Goal: Task Accomplishment & Management: Manage account settings

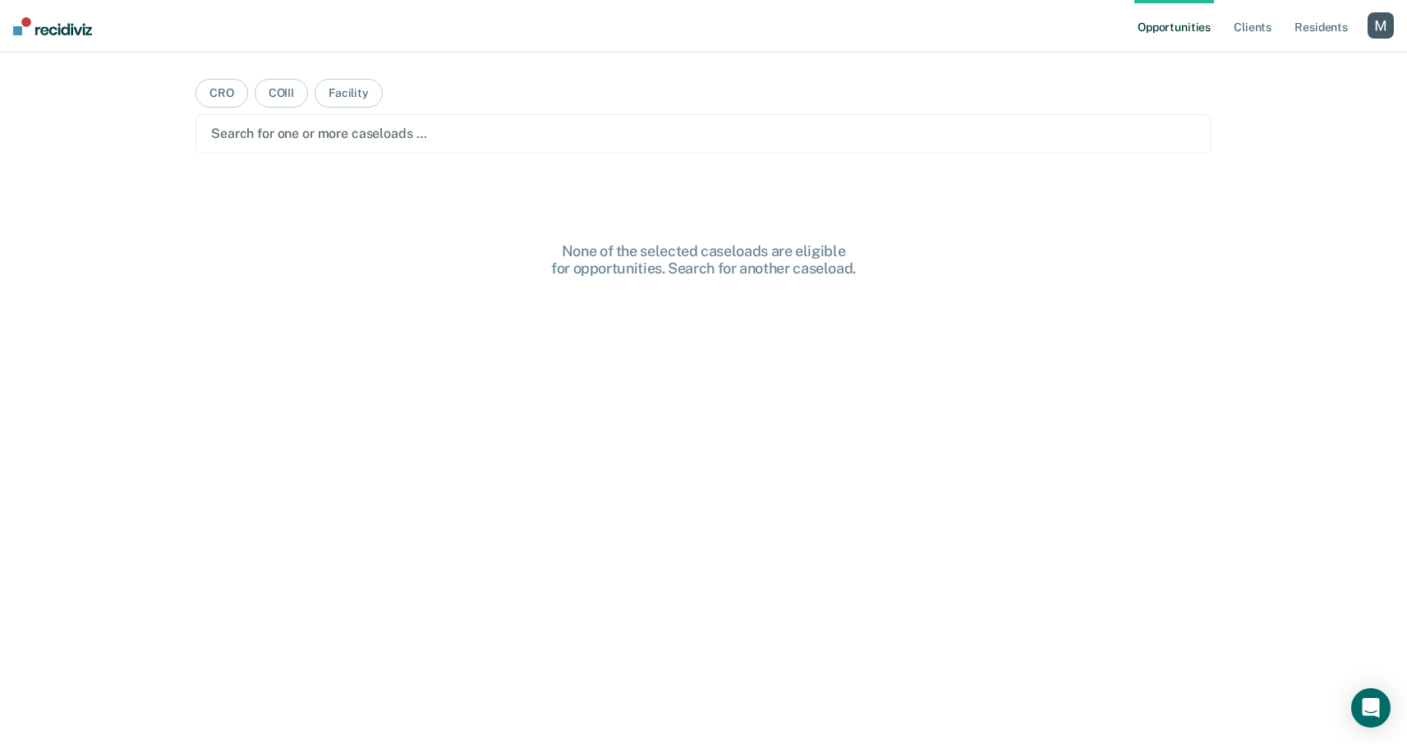
click at [1378, 37] on div "button" at bounding box center [1381, 25] width 26 height 26
click at [1276, 67] on link "Profile" at bounding box center [1315, 67] width 132 height 14
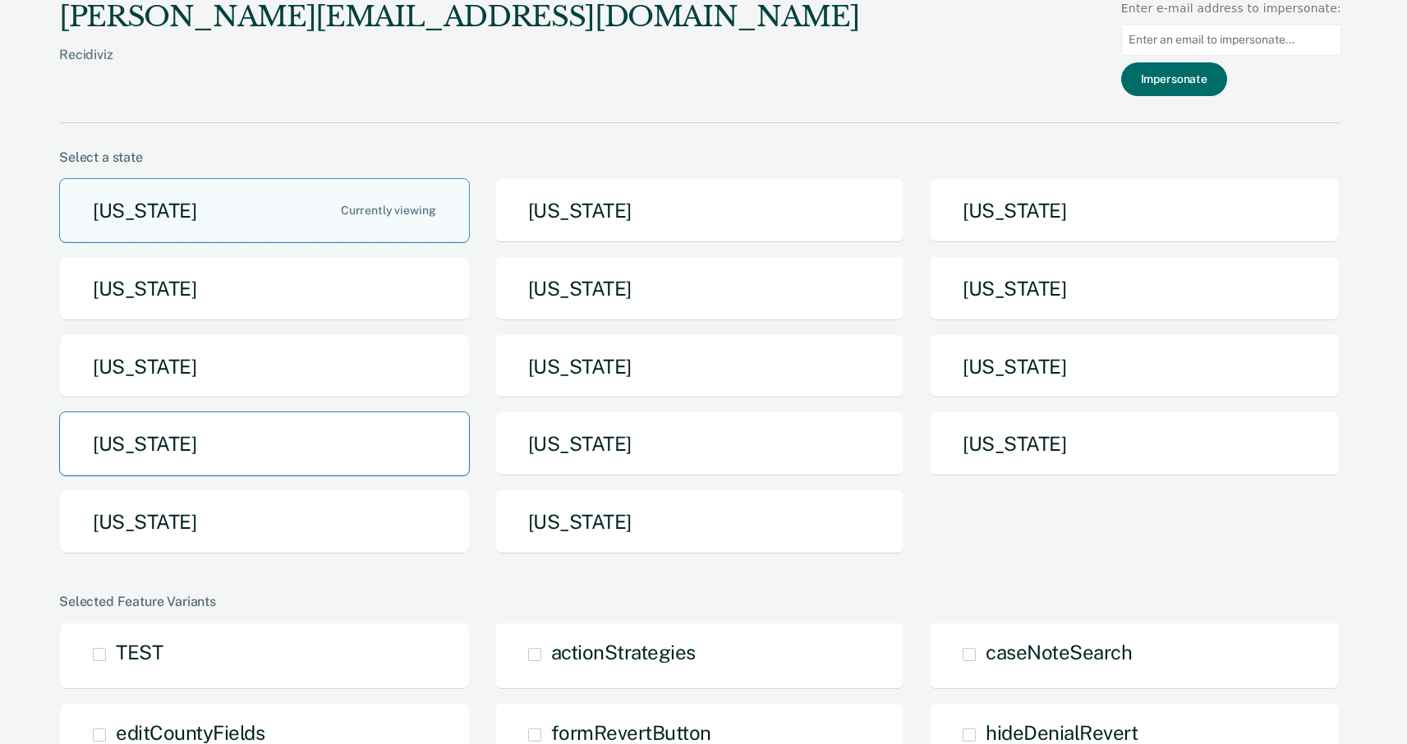
click at [385, 444] on button "North Dakota" at bounding box center [264, 444] width 411 height 65
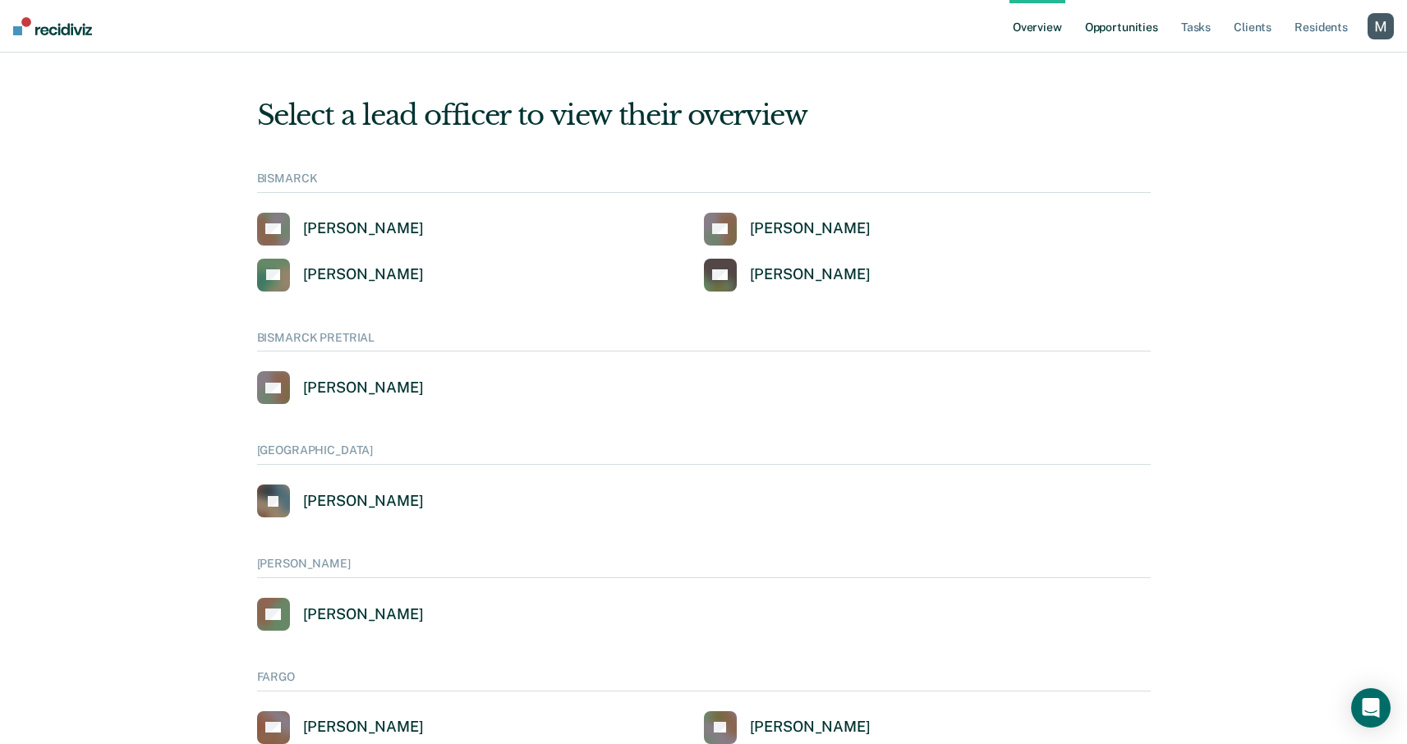
click at [1131, 25] on link "Opportunities" at bounding box center [1122, 26] width 80 height 53
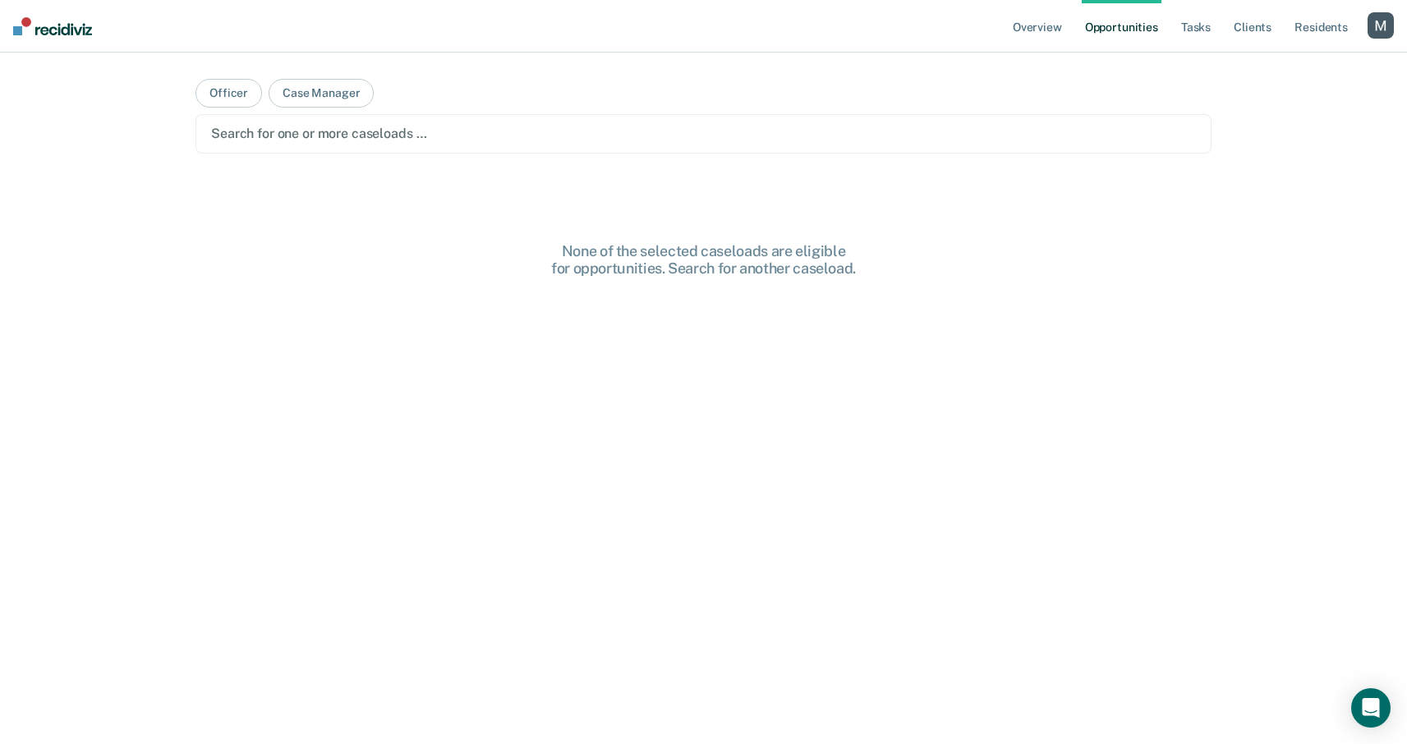
click at [448, 150] on div "Search for one or more caseloads …" at bounding box center [703, 133] width 1016 height 39
click at [246, 86] on button "Officer" at bounding box center [228, 93] width 67 height 29
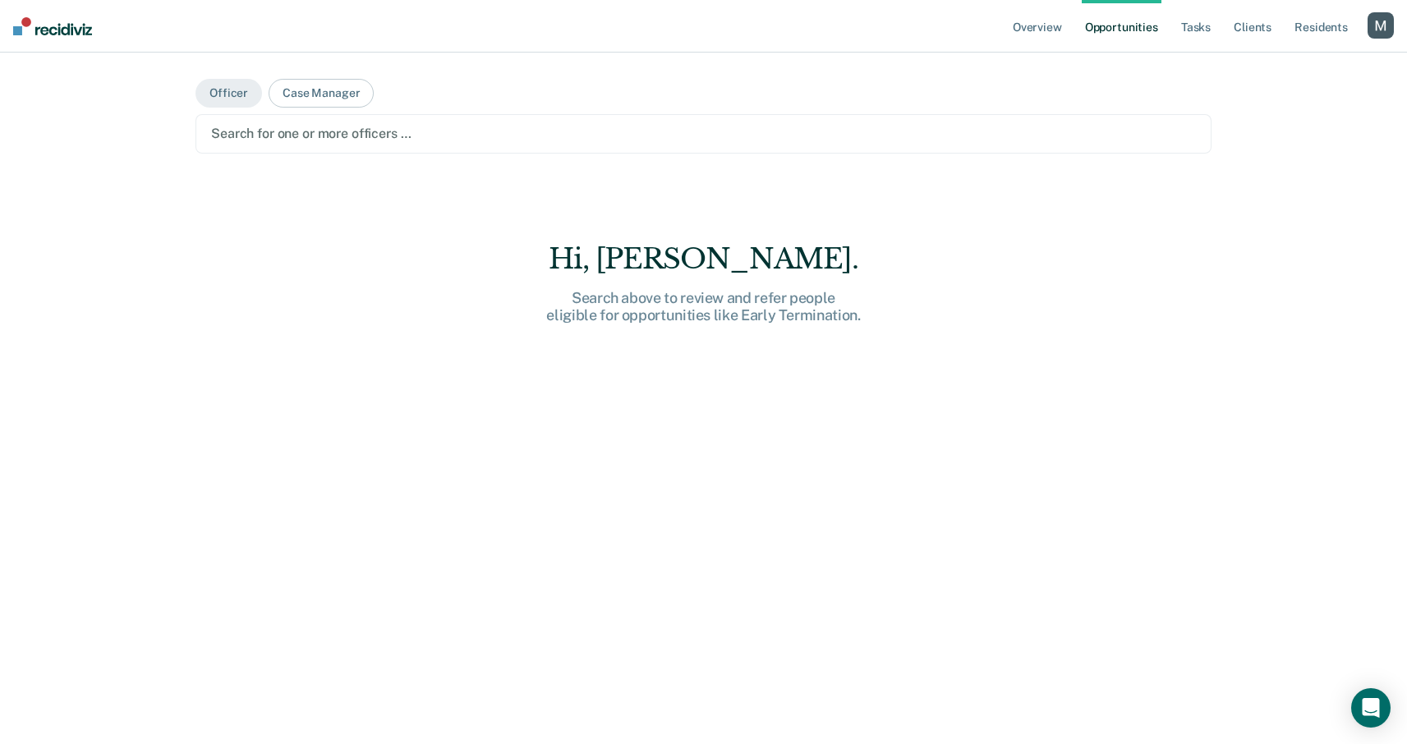
click at [421, 121] on div "Search for one or more officers …" at bounding box center [703, 133] width 1016 height 39
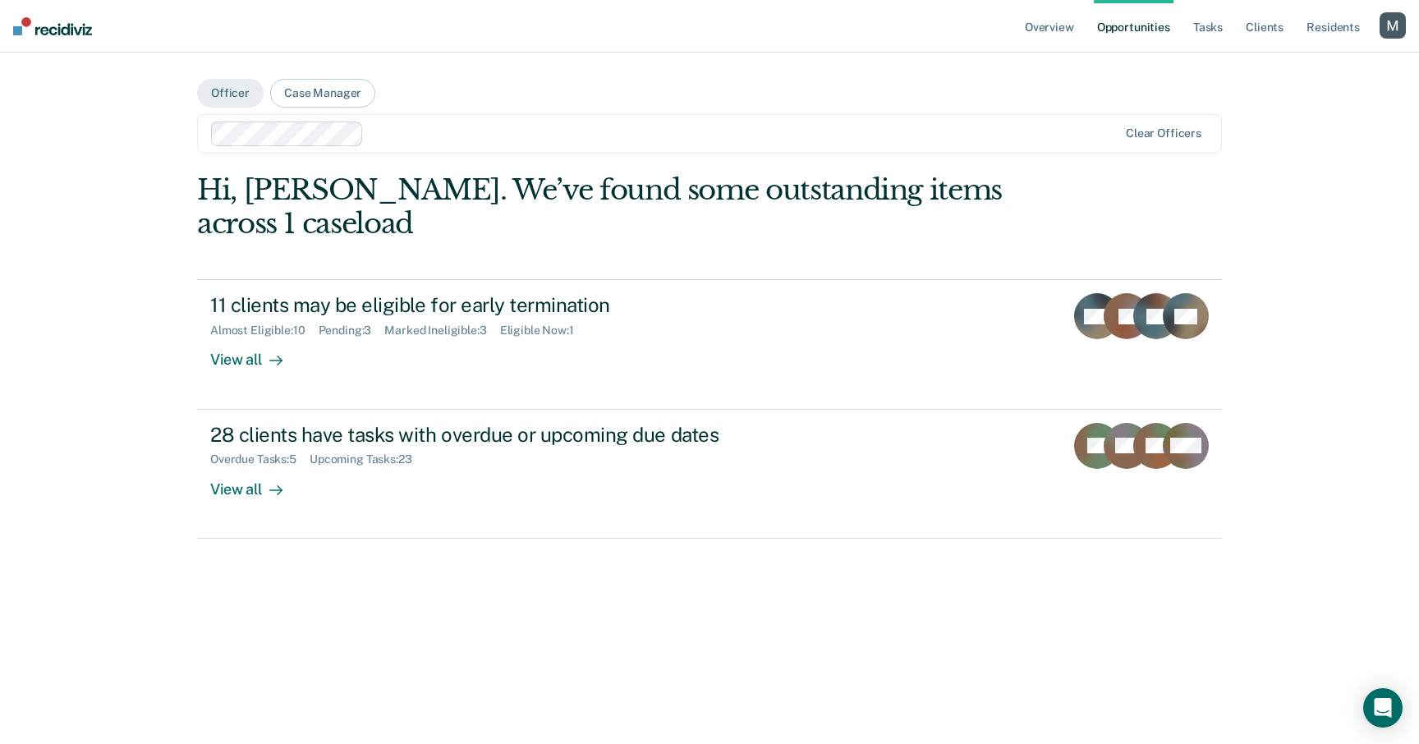
click at [446, 140] on div at bounding box center [743, 133] width 747 height 19
click at [350, 94] on button "Case Manager" at bounding box center [322, 93] width 105 height 29
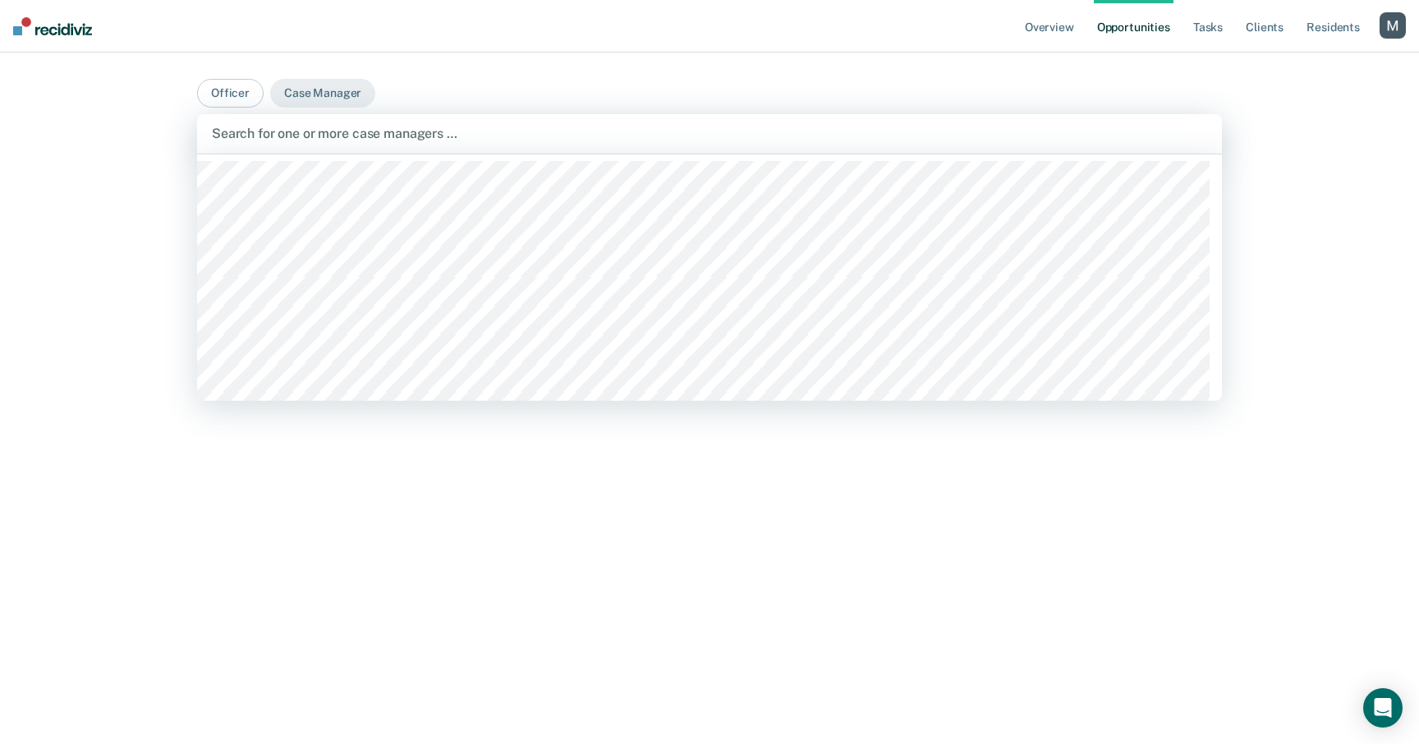
click at [352, 132] on div at bounding box center [710, 133] width 996 height 19
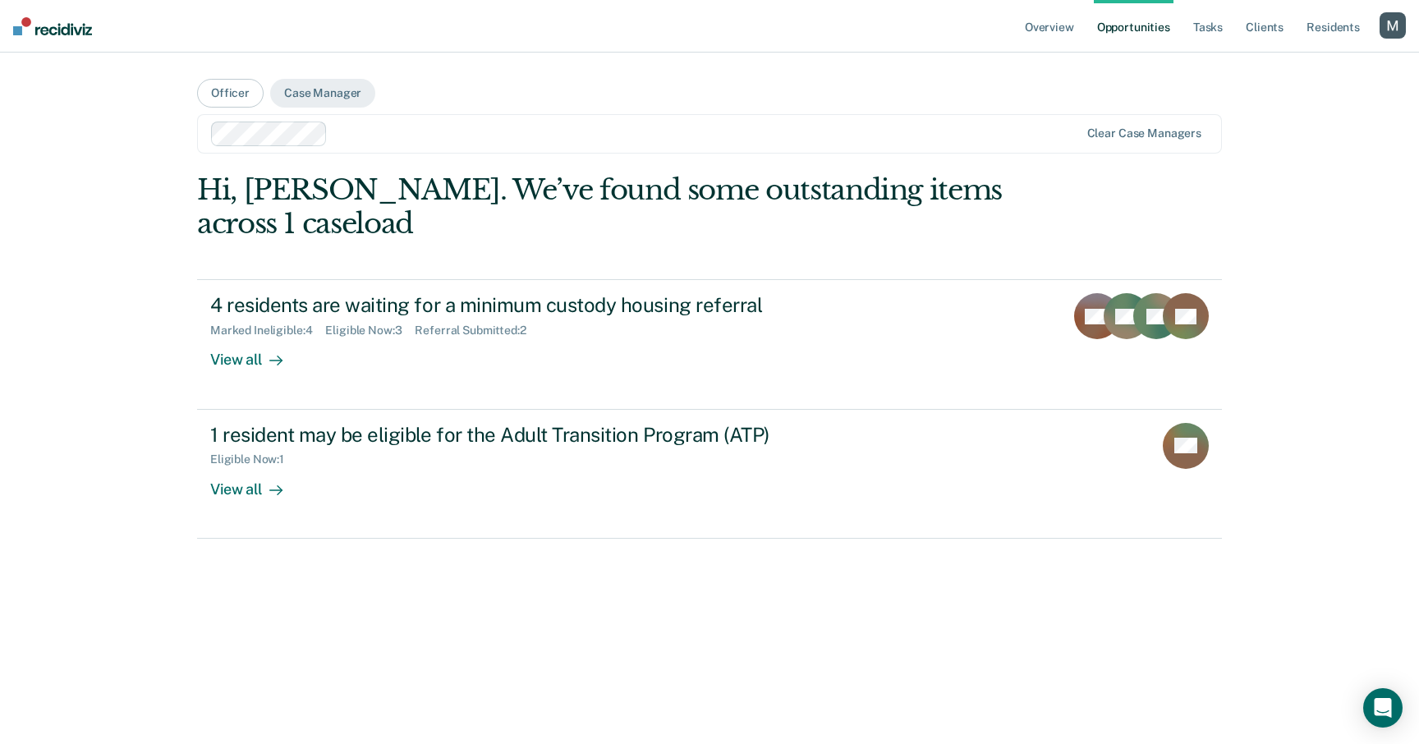
click at [435, 147] on div "Clear case managers" at bounding box center [709, 133] width 1025 height 39
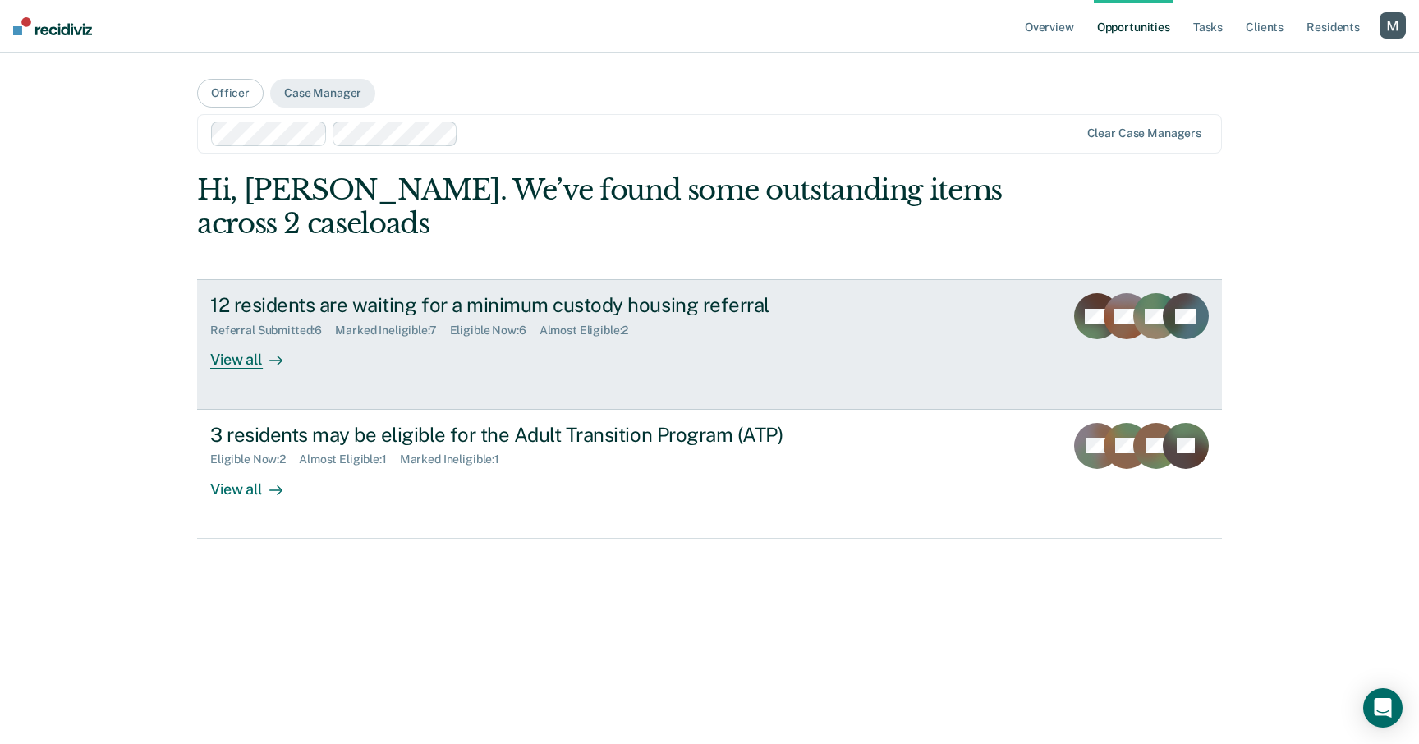
click at [412, 283] on link "12 residents are waiting for a minimum custody housing referral Referral Submit…" at bounding box center [709, 344] width 1025 height 130
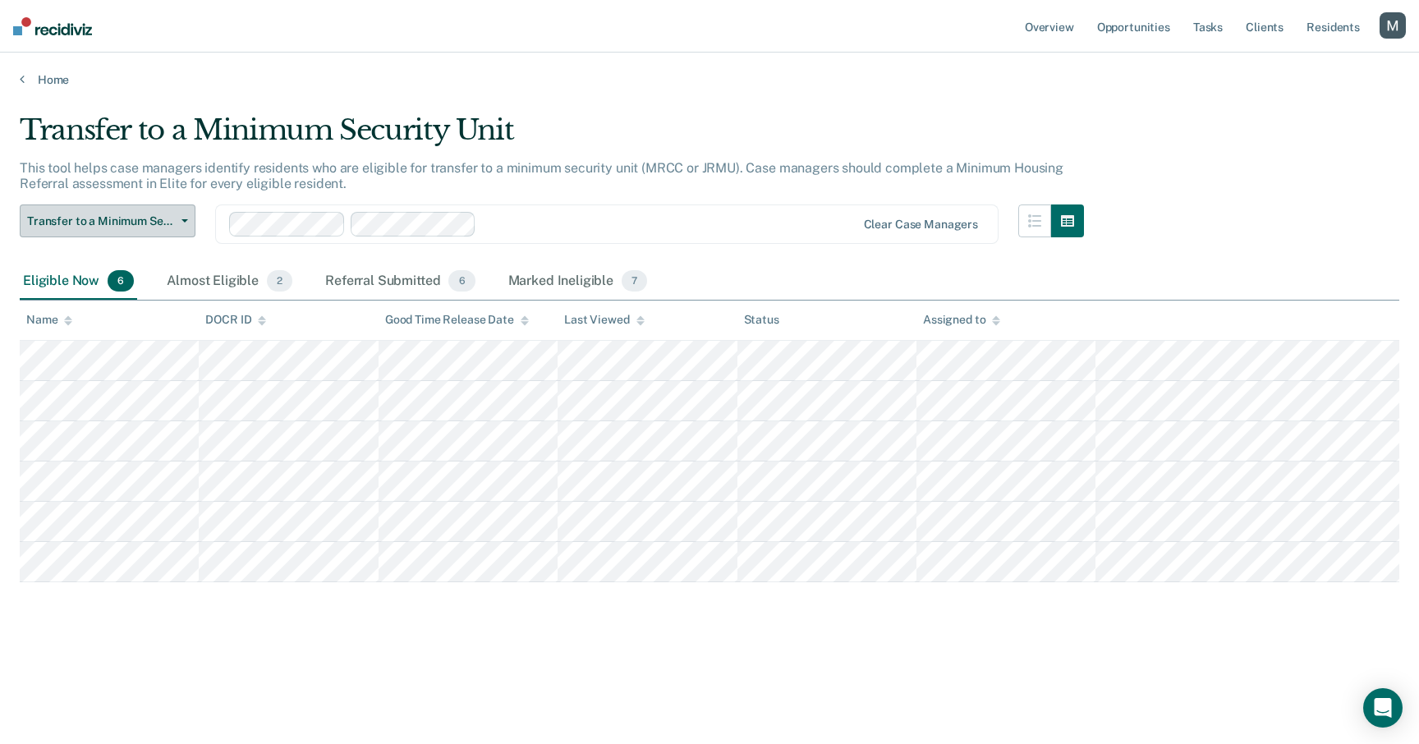
click at [169, 225] on span "Transfer to a Minimum Security Unit" at bounding box center [101, 221] width 148 height 14
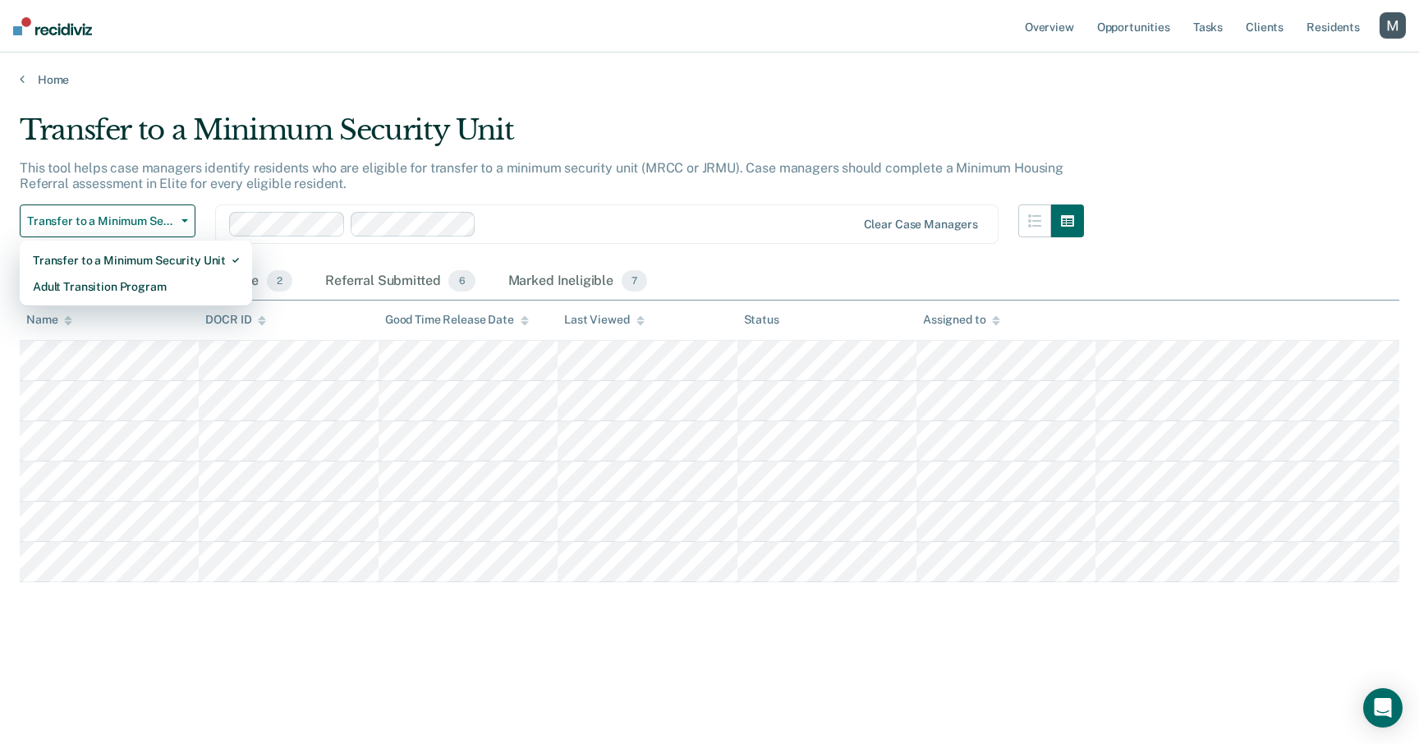
click at [688, 39] on nav "Overview Opportunities Tasks Client s Resident s Profile How it works Go to Sys…" at bounding box center [709, 26] width 1419 height 53
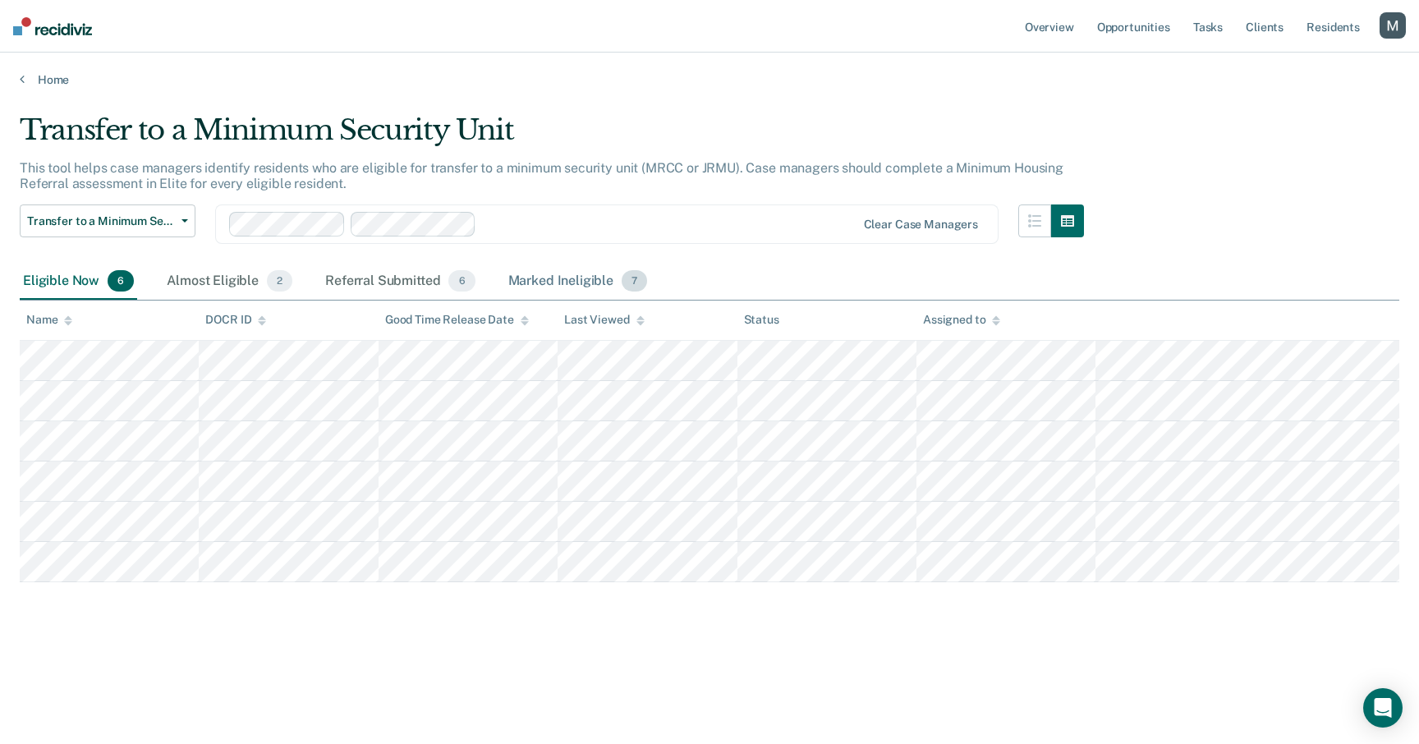
click at [580, 280] on div "Marked Ineligible 7" at bounding box center [578, 282] width 146 height 36
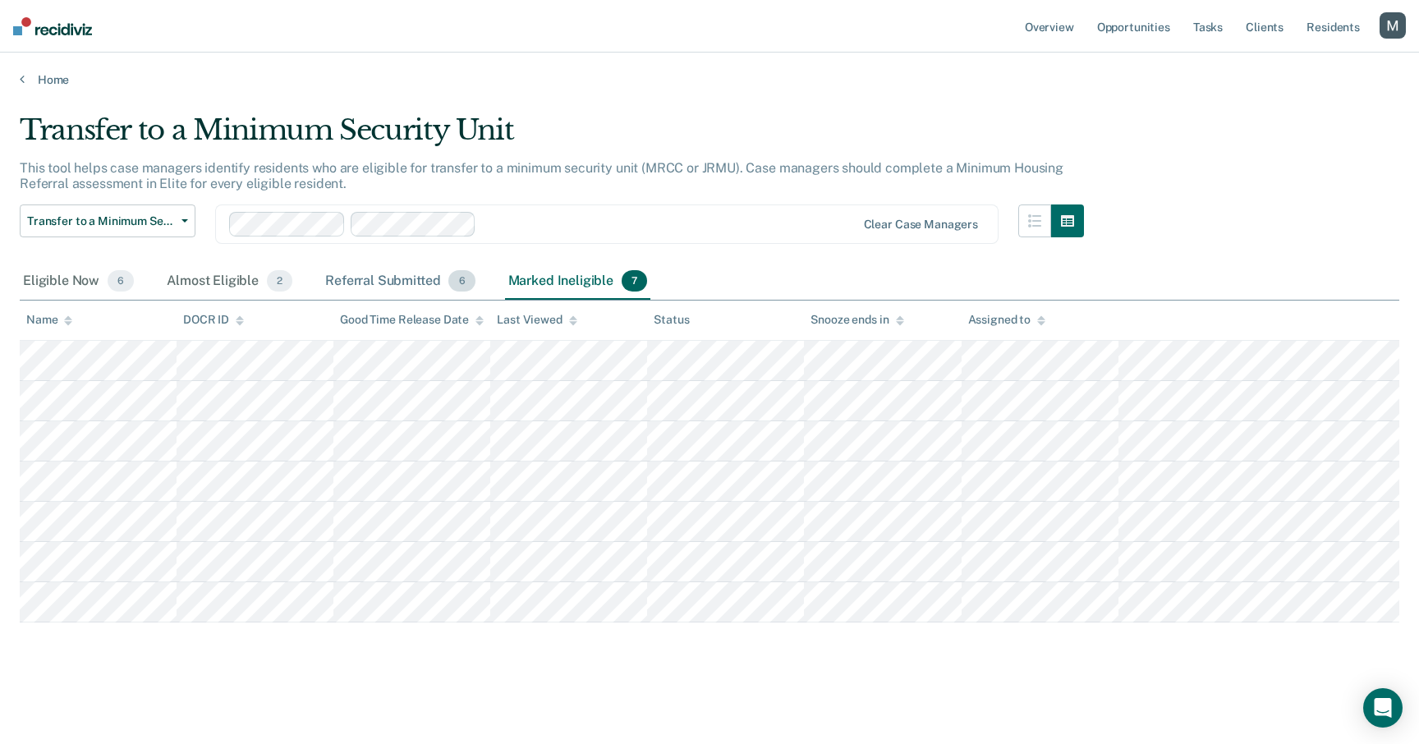
click at [404, 285] on div "Referral Submitted 6" at bounding box center [400, 282] width 156 height 36
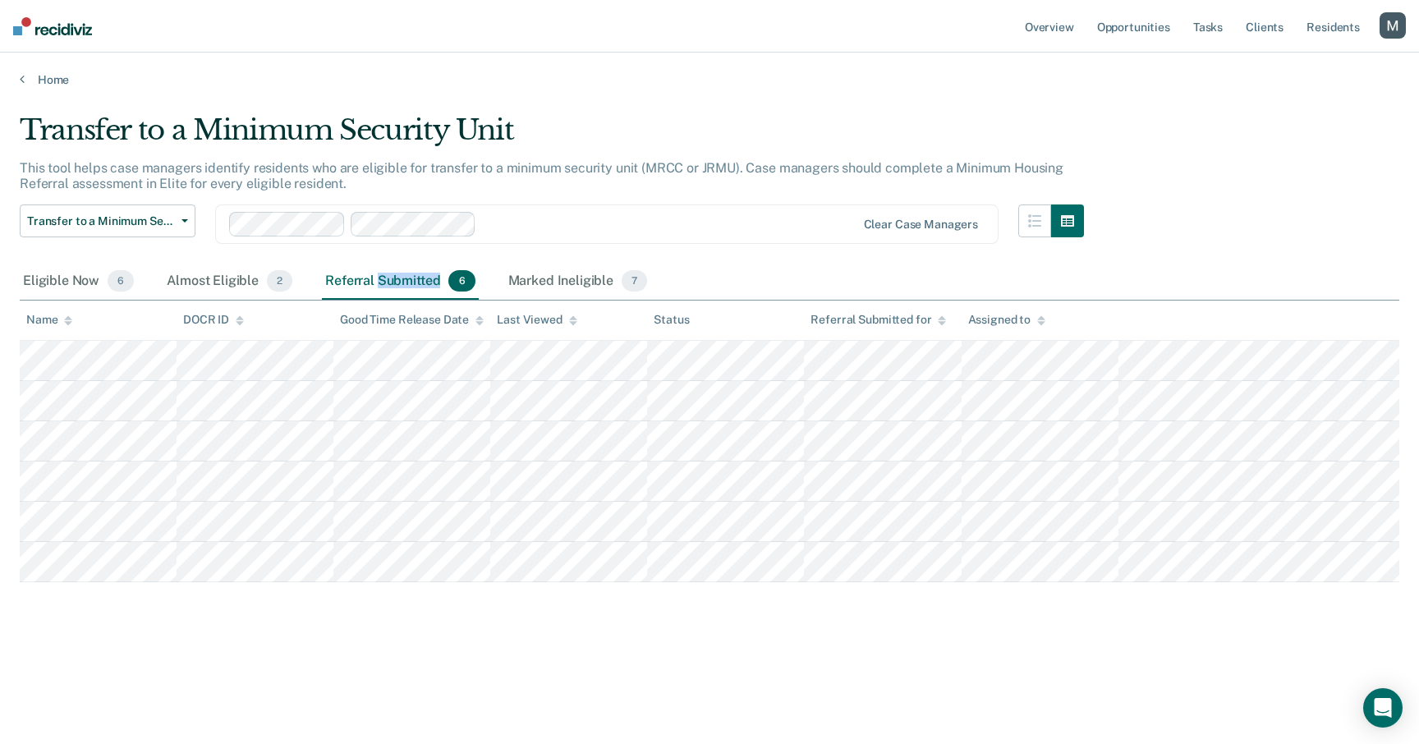
click at [404, 285] on div "Referral Submitted 6" at bounding box center [400, 282] width 156 height 36
click at [1386, 24] on div "button" at bounding box center [1393, 25] width 26 height 26
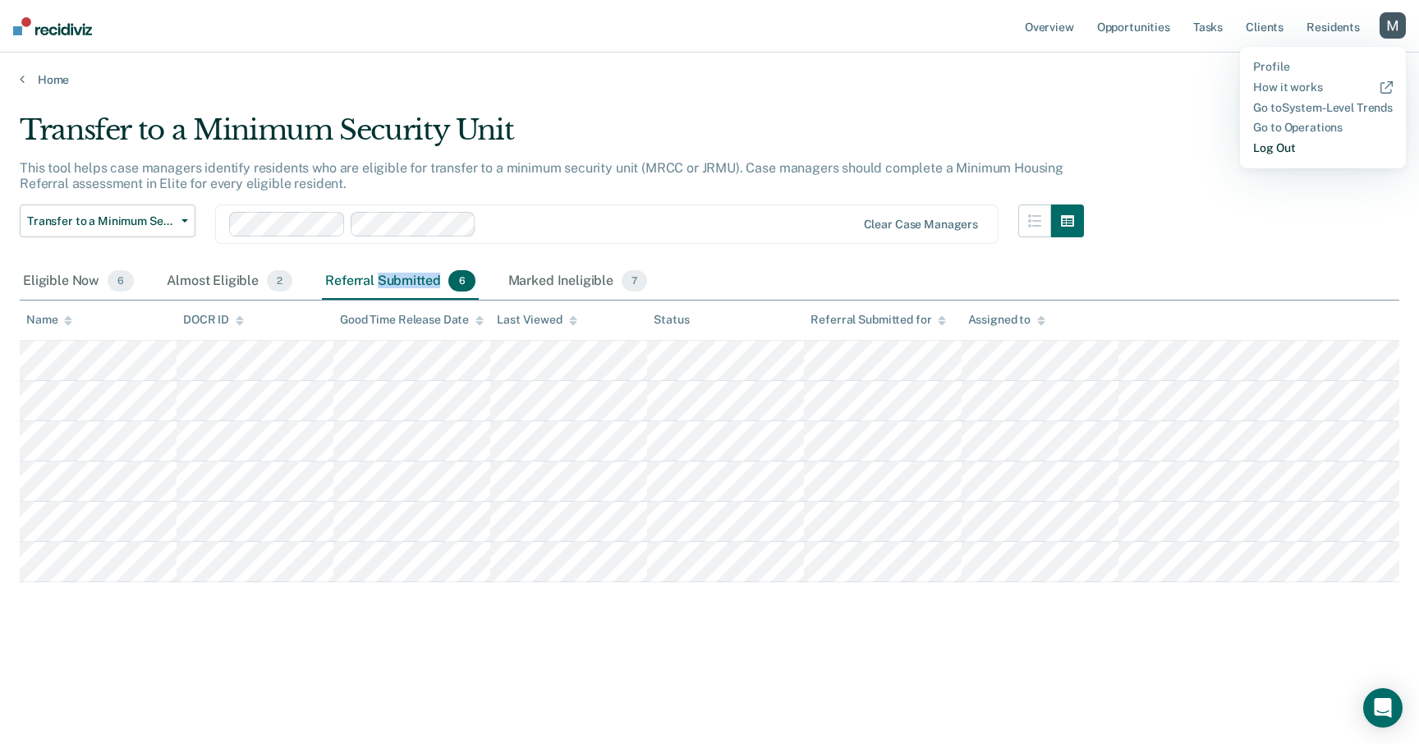
click at [1280, 151] on link "Log Out" at bounding box center [1323, 148] width 140 height 14
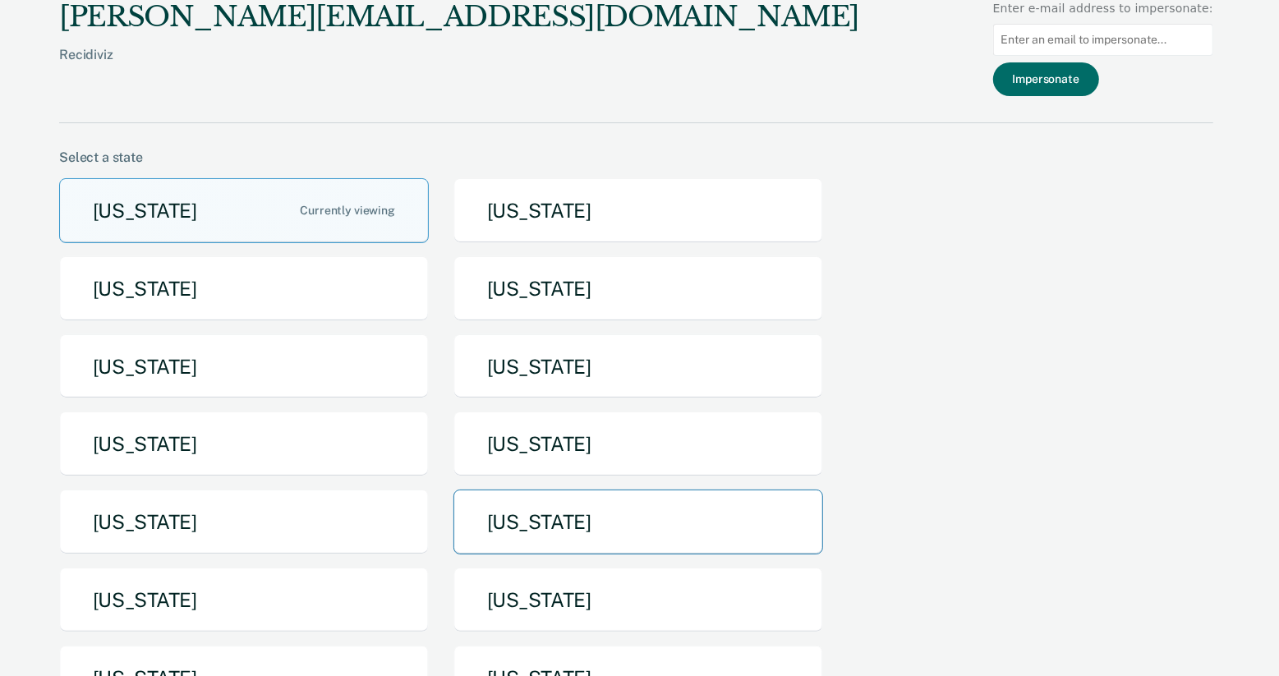
click at [580, 529] on button "North Dakota" at bounding box center [638, 522] width 370 height 65
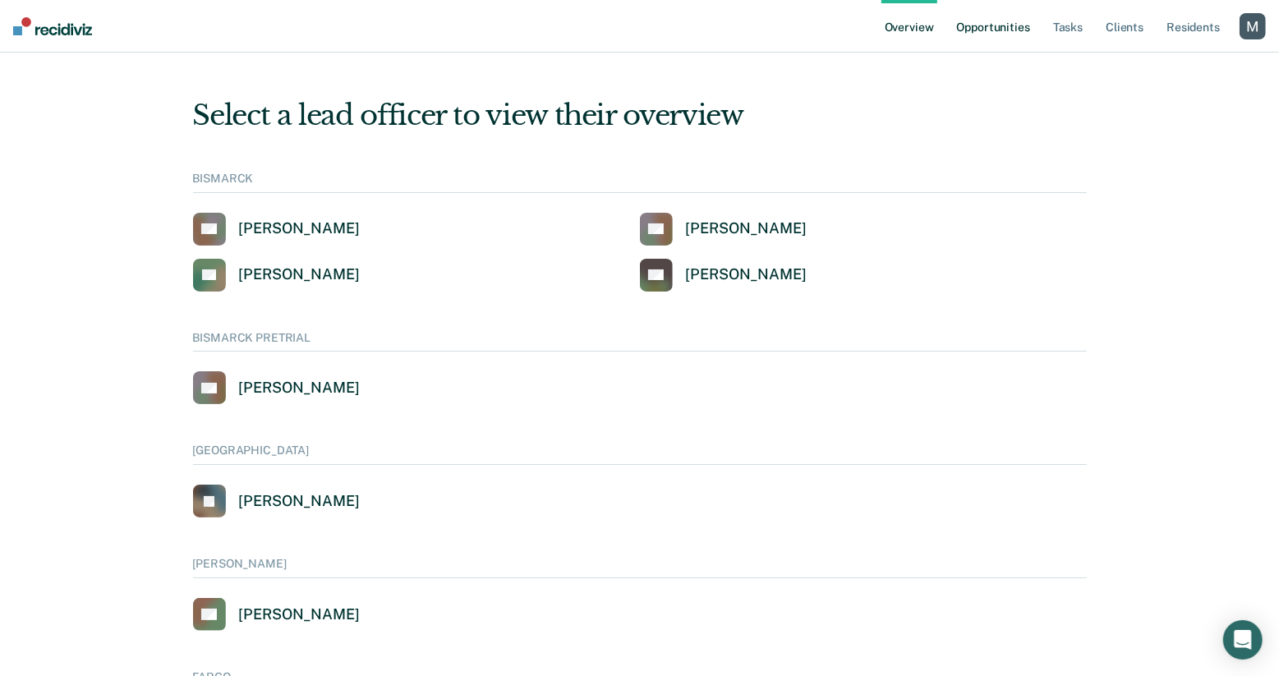
click at [1001, 36] on link "Opportunities" at bounding box center [994, 26] width 80 height 53
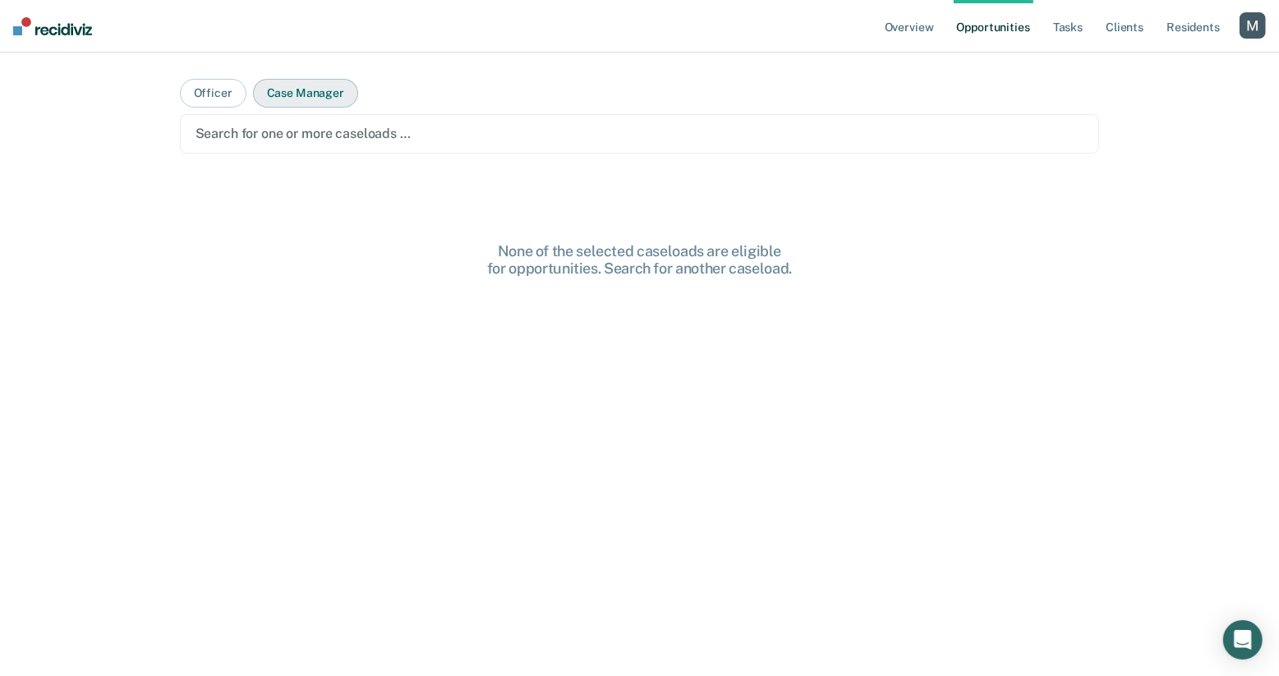
click at [315, 102] on button "Case Manager" at bounding box center [305, 93] width 105 height 29
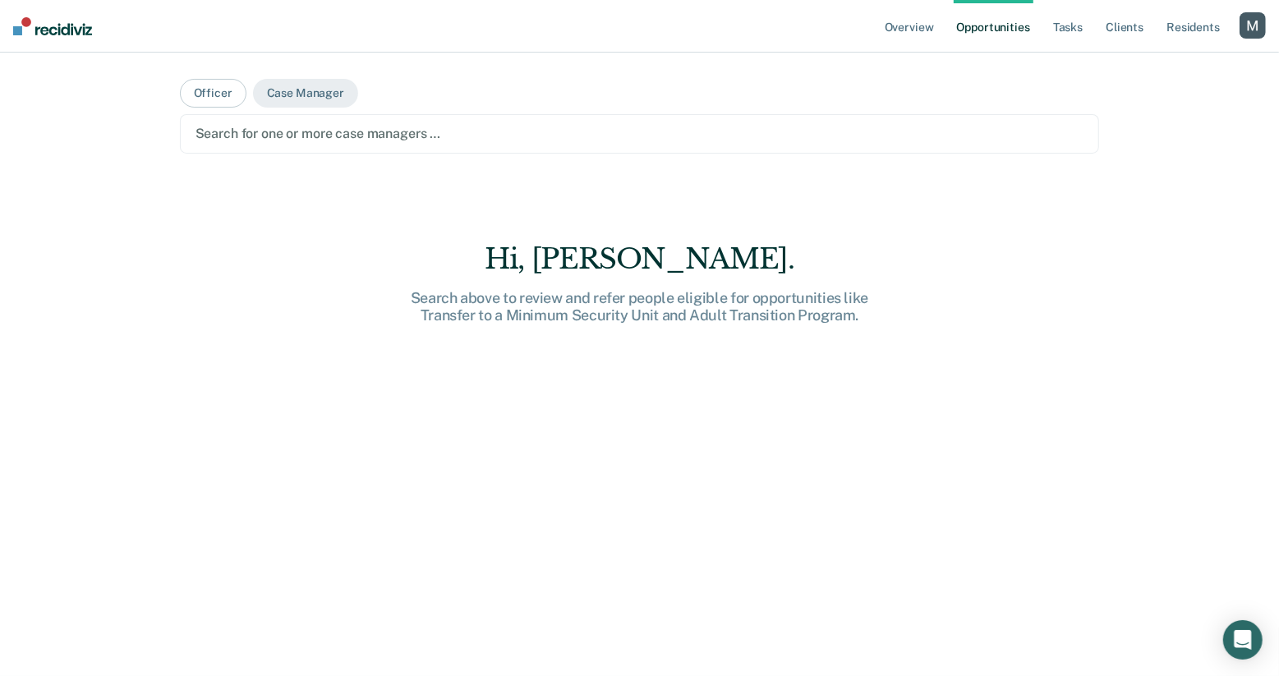
click at [327, 147] on div "Search for one or more case managers …" at bounding box center [640, 133] width 920 height 39
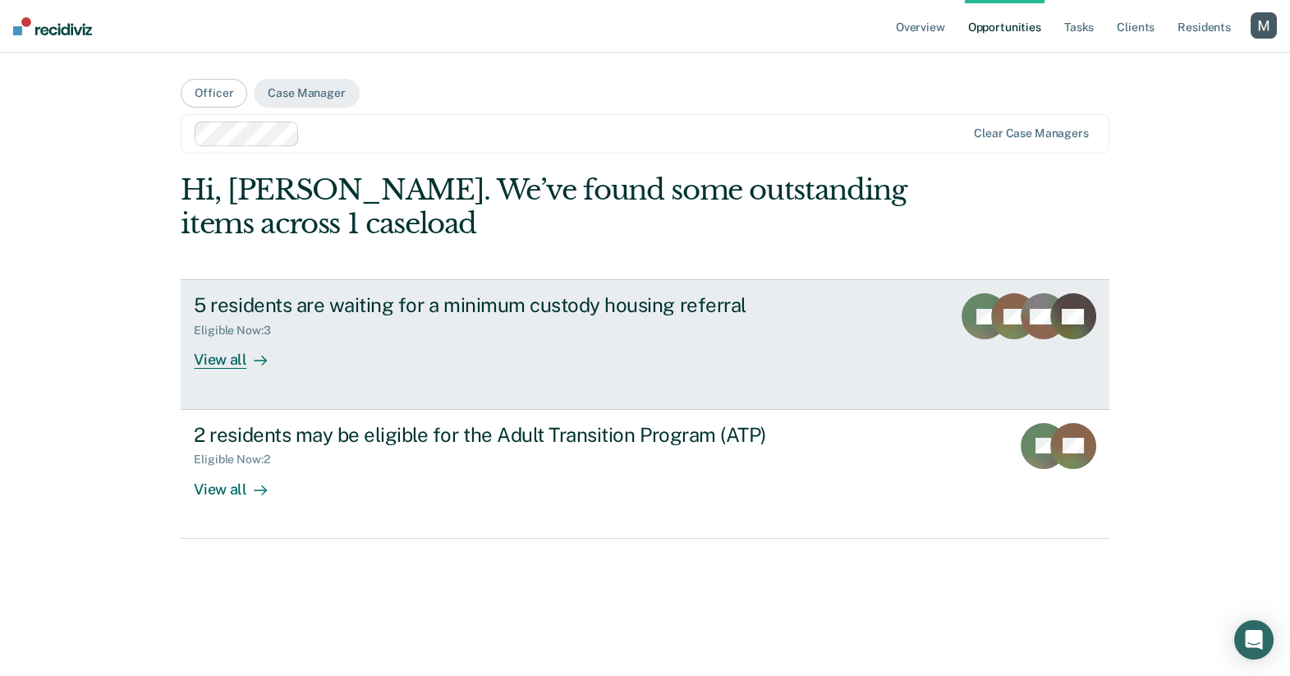
click at [333, 369] on div "5 residents are waiting for a minimum custody housing referral Eligible Now : 3…" at bounding box center [502, 331] width 616 height 76
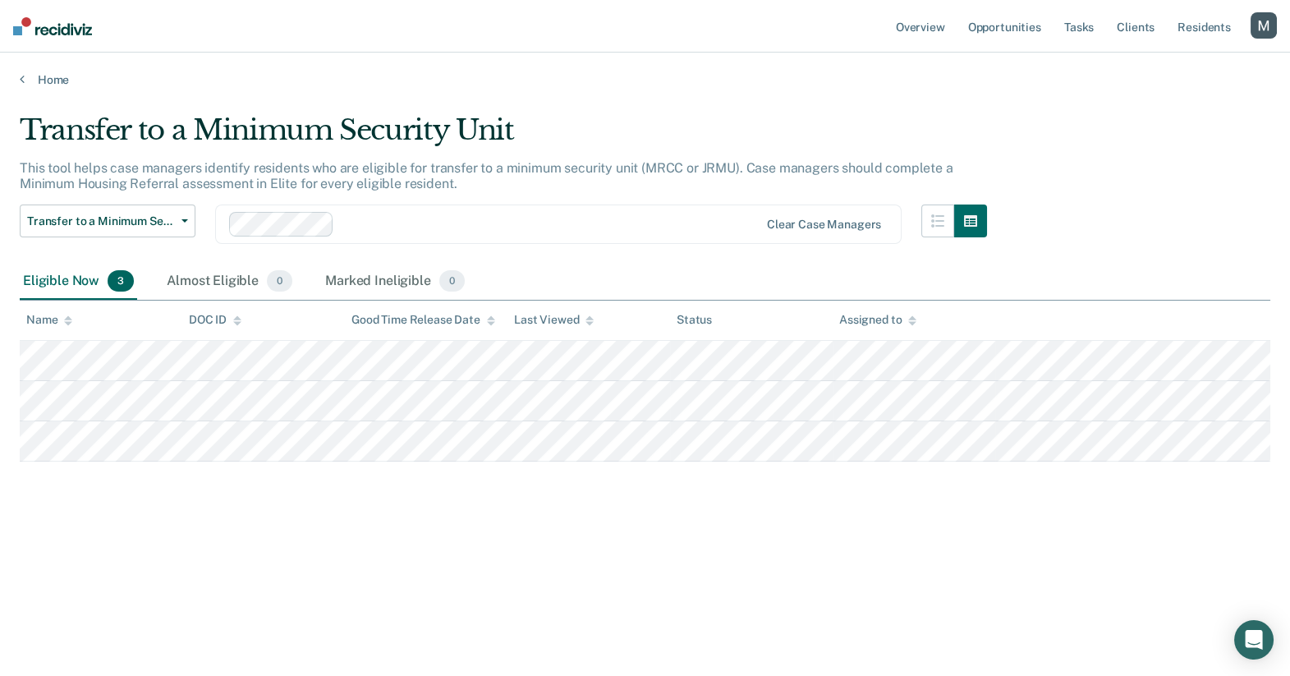
click at [406, 214] on div at bounding box center [550, 223] width 418 height 19
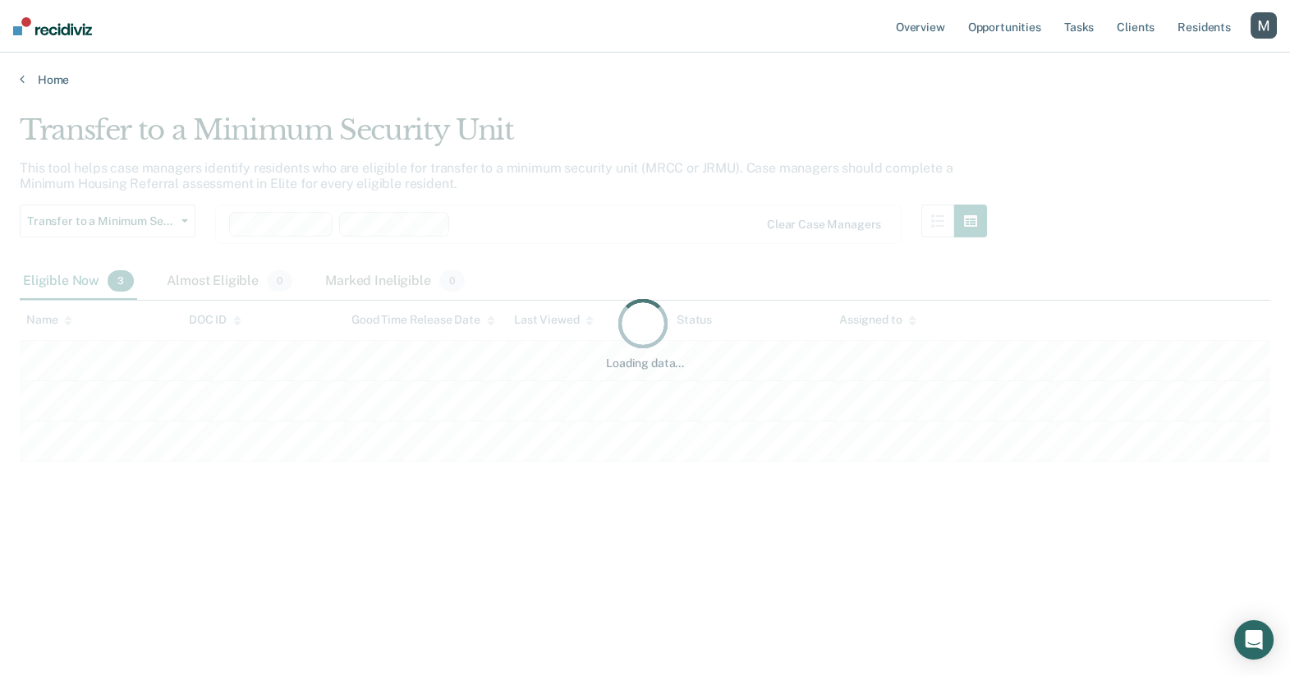
click at [600, 155] on div "Loading data..." at bounding box center [645, 332] width 1251 height 439
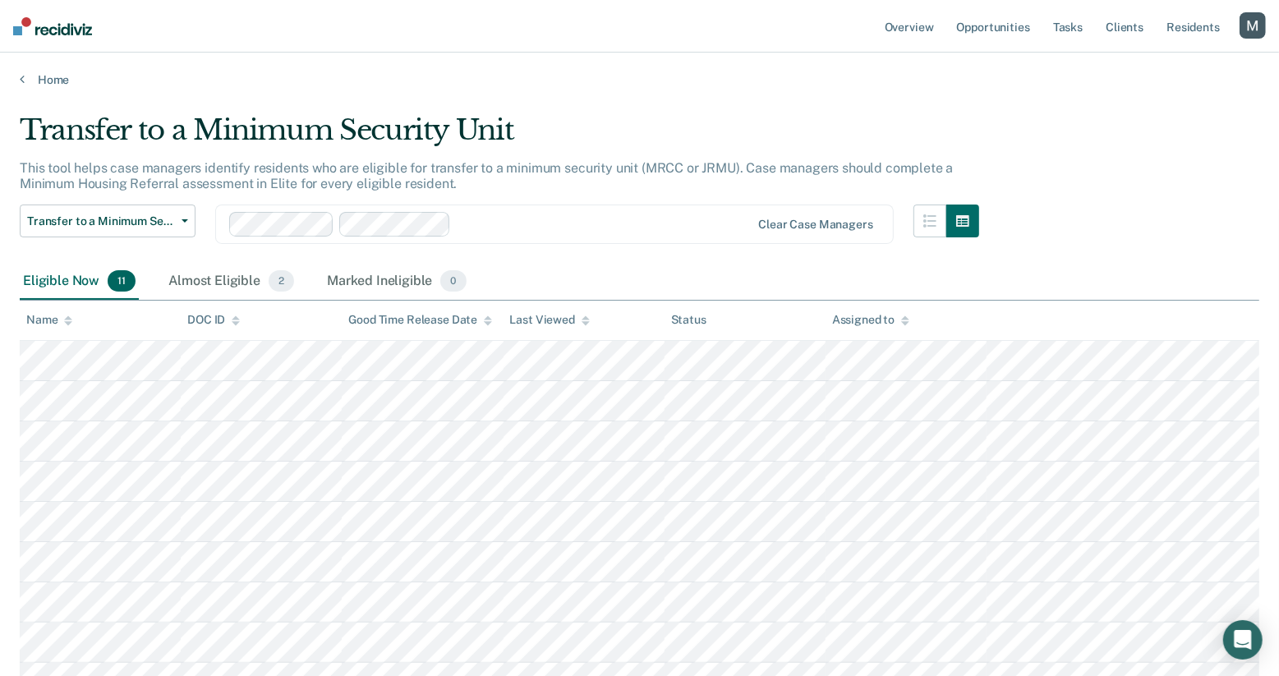
click at [568, 231] on div at bounding box center [604, 223] width 293 height 19
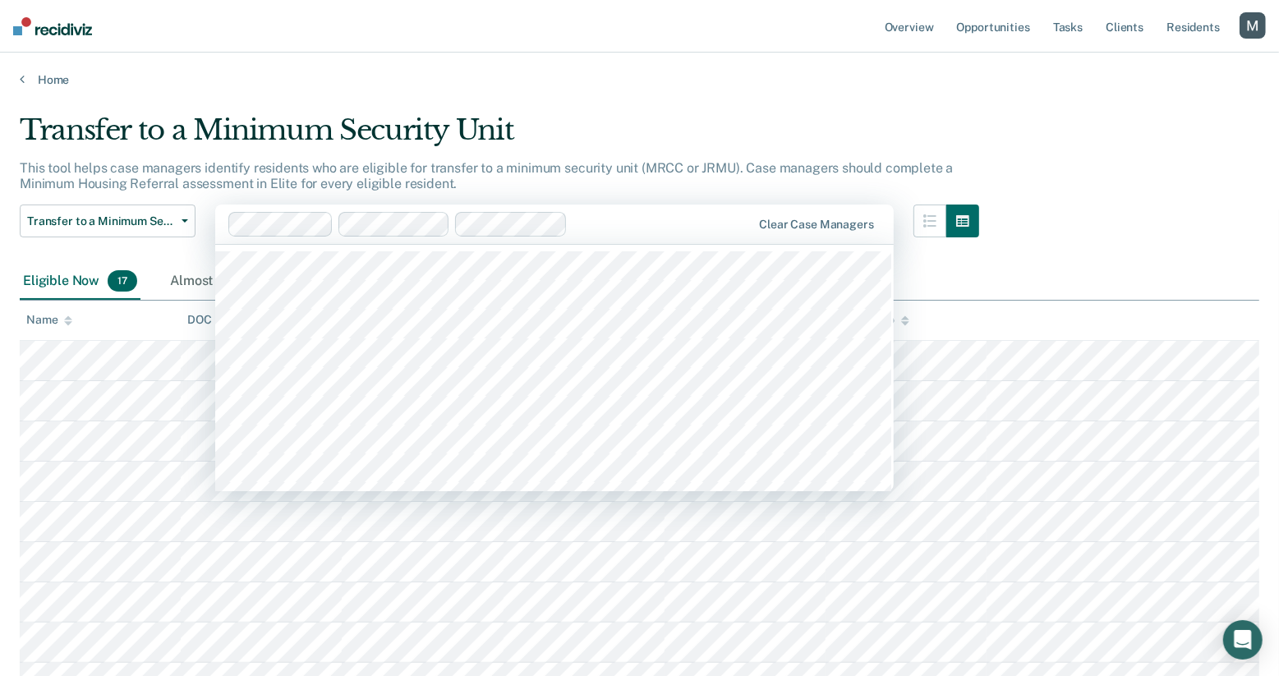
click at [683, 230] on div at bounding box center [662, 223] width 177 height 19
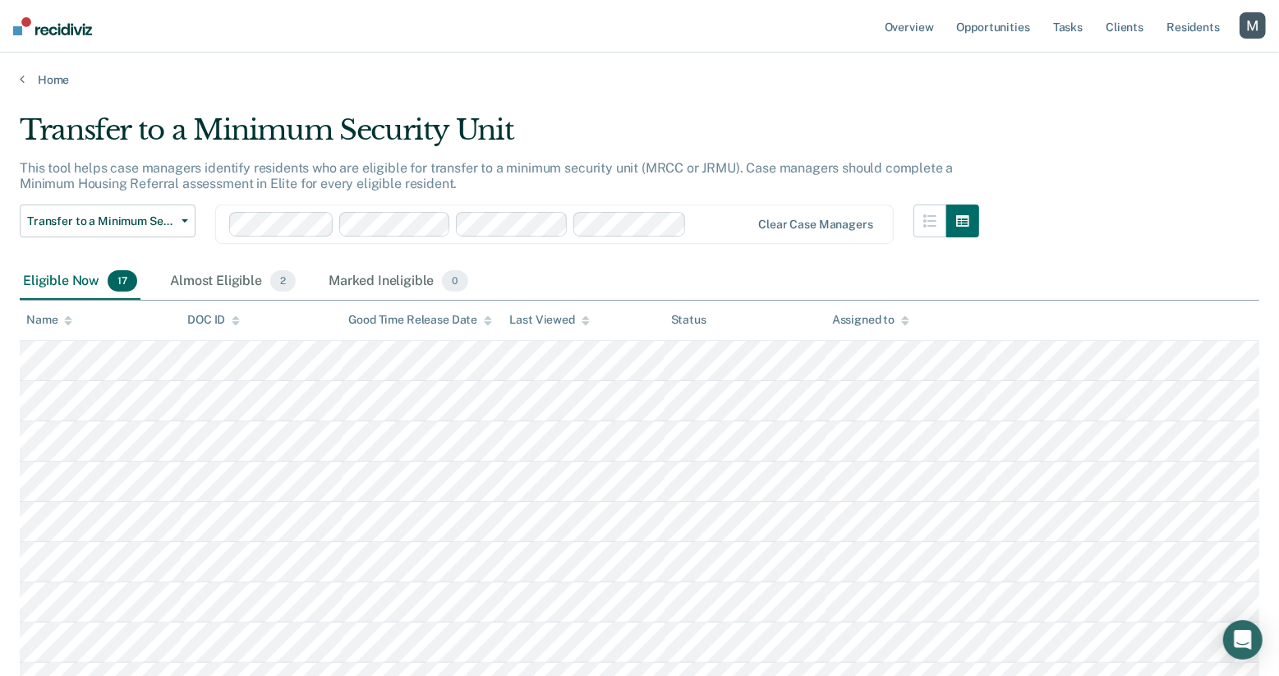
click at [731, 160] on div "Transfer to a Minimum Security Unit This tool helps case managers identify resi…" at bounding box center [639, 566] width 1239 height 907
click at [695, 111] on main "Transfer to a Minimum Security Unit This tool helps case managers identify resi…" at bounding box center [639, 653] width 1279 height 1132
click at [710, 226] on div at bounding box center [721, 223] width 57 height 19
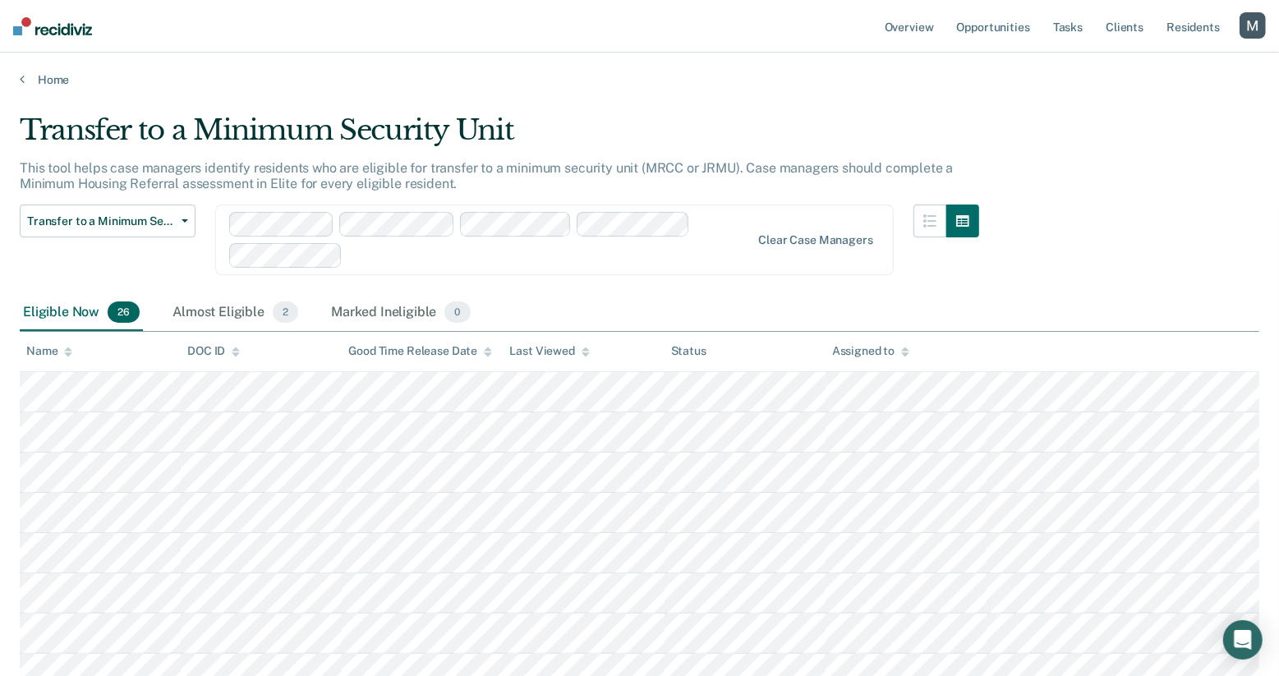
click at [406, 254] on div at bounding box center [550, 255] width 402 height 19
click at [426, 307] on div "Referral Submitted 9" at bounding box center [406, 313] width 156 height 36
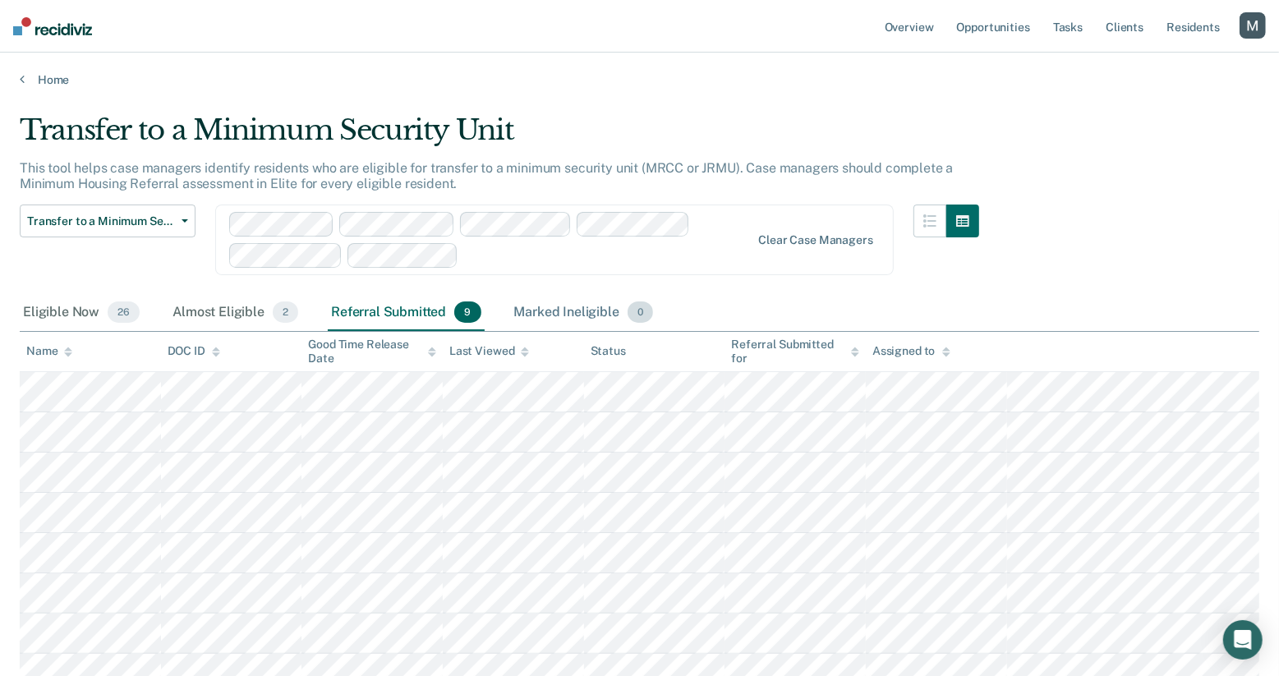
click at [559, 310] on div "Marked Ineligible 0" at bounding box center [584, 313] width 146 height 36
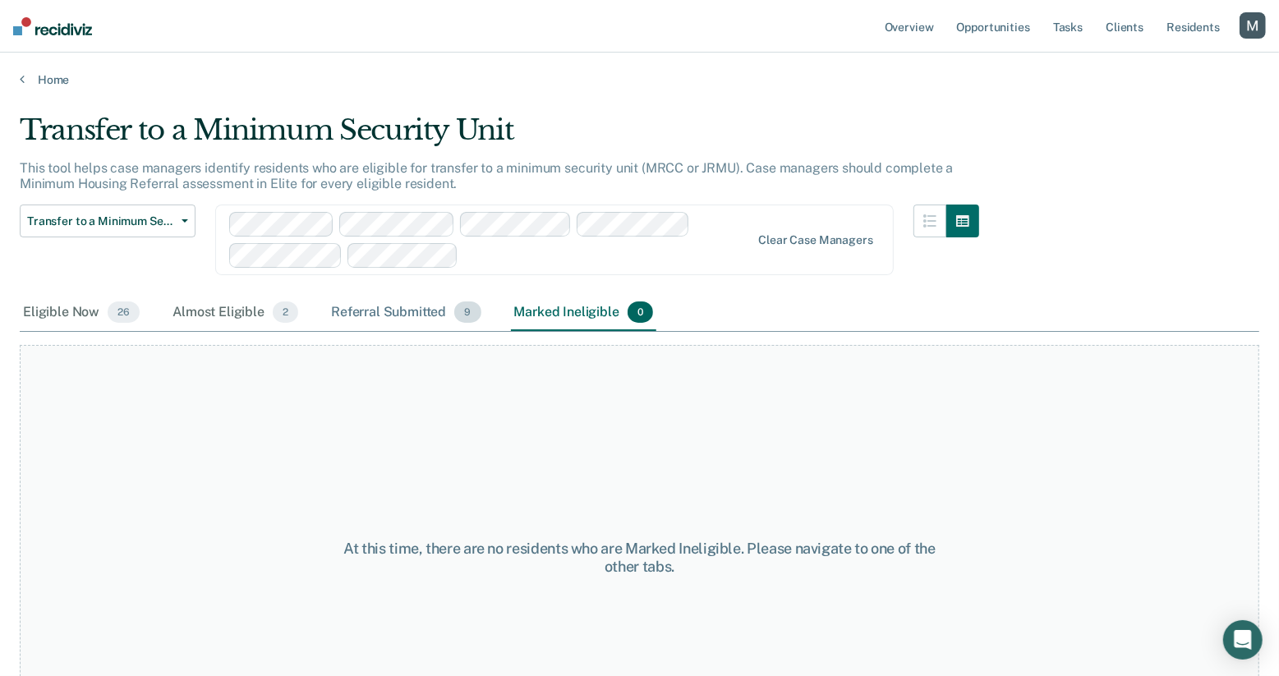
click at [413, 295] on div "Referral Submitted 9" at bounding box center [406, 313] width 156 height 36
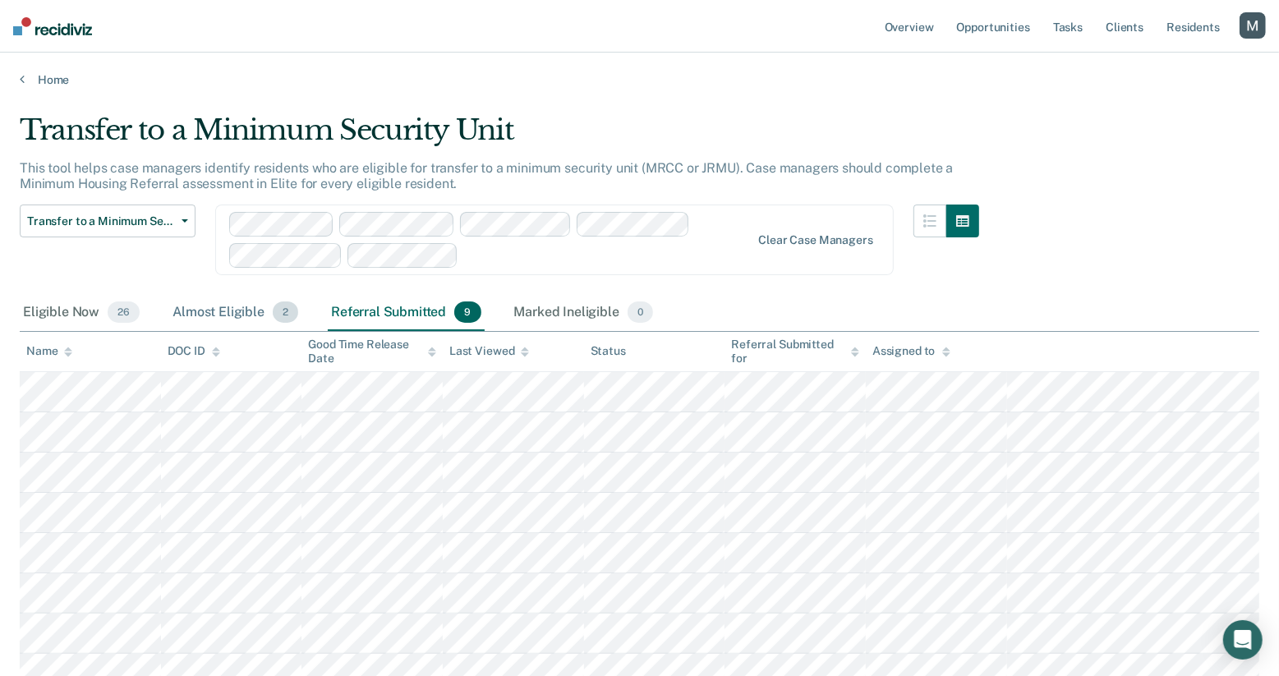
click at [266, 311] on div "Almost Eligible 2" at bounding box center [235, 313] width 132 height 36
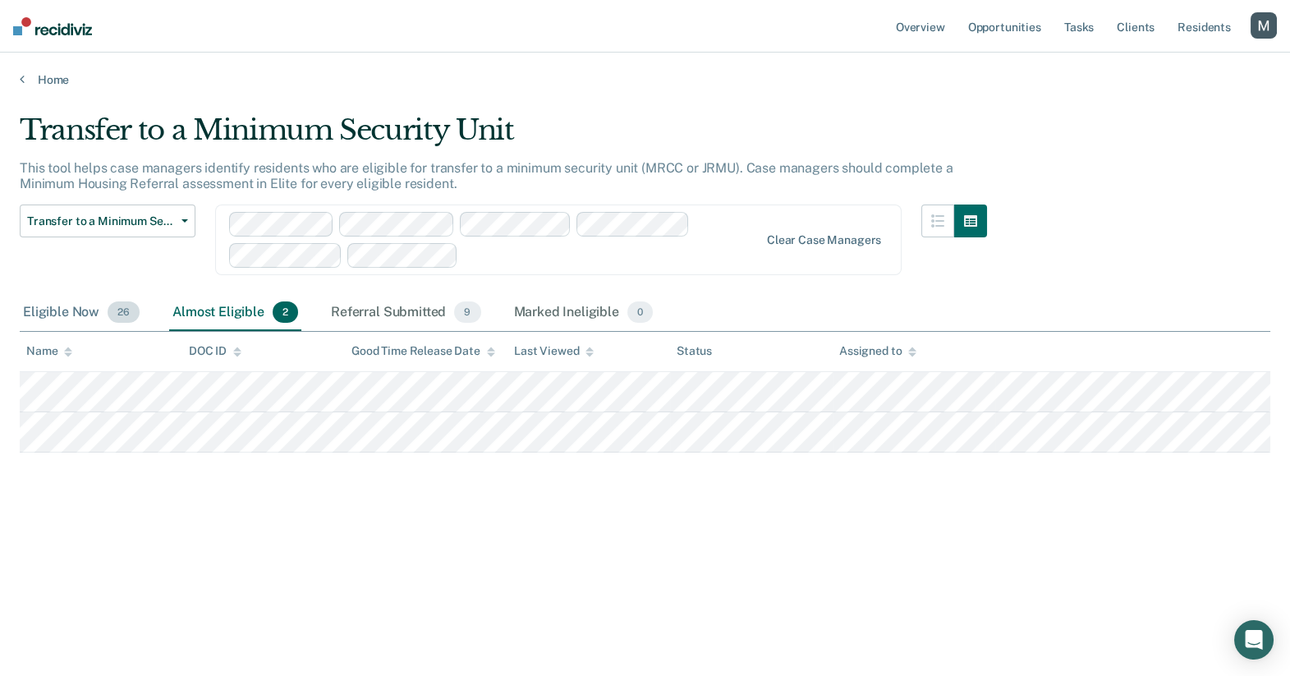
click at [115, 312] on span "26" at bounding box center [124, 311] width 32 height 21
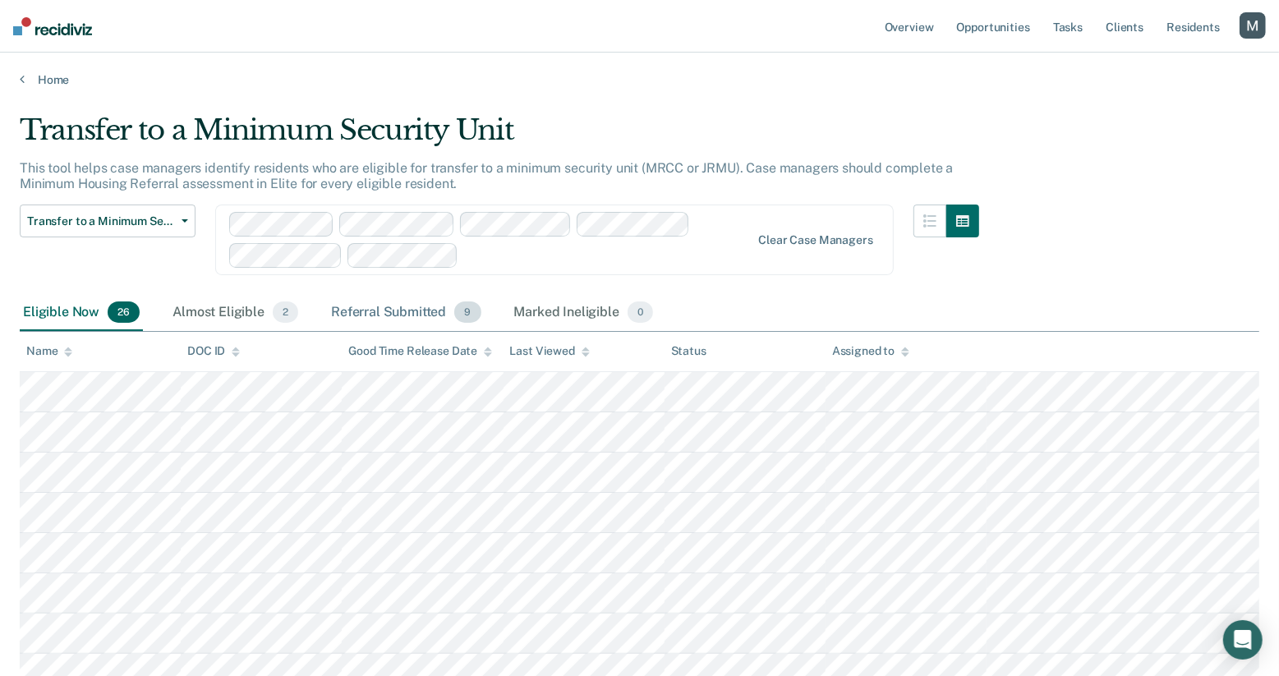
click at [364, 313] on div "Referral Submitted 9" at bounding box center [406, 313] width 156 height 36
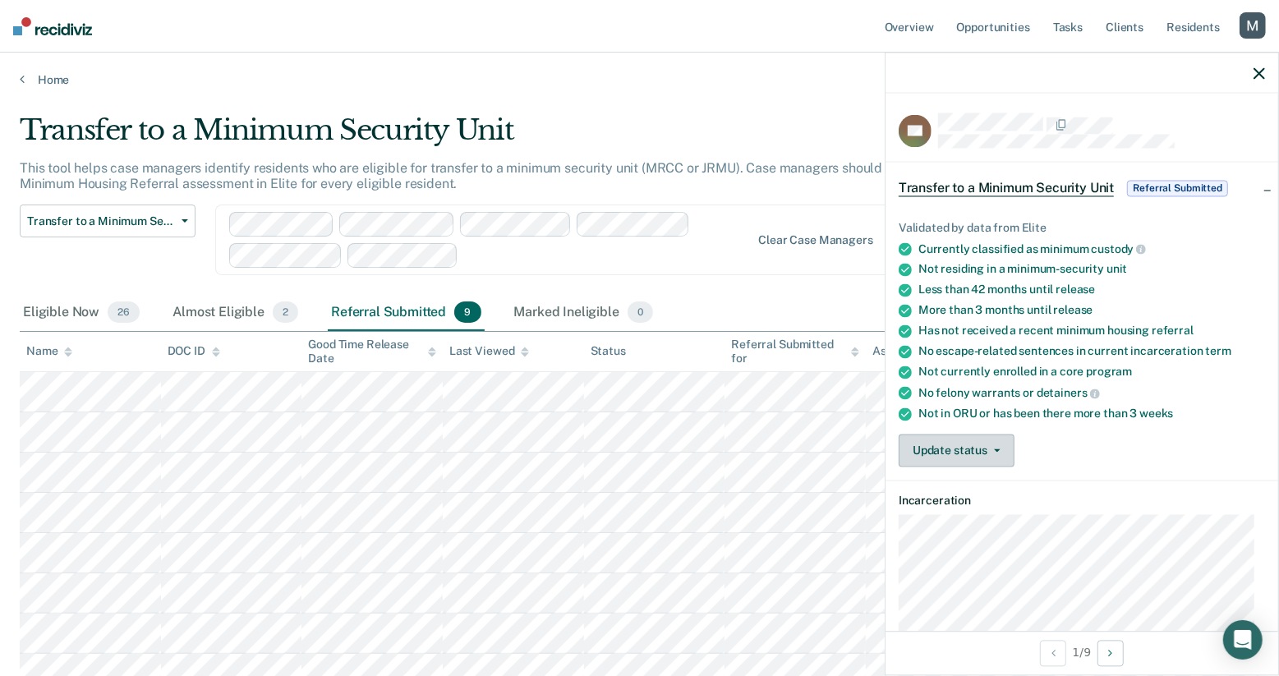
click at [954, 444] on button "Update status" at bounding box center [957, 451] width 116 height 33
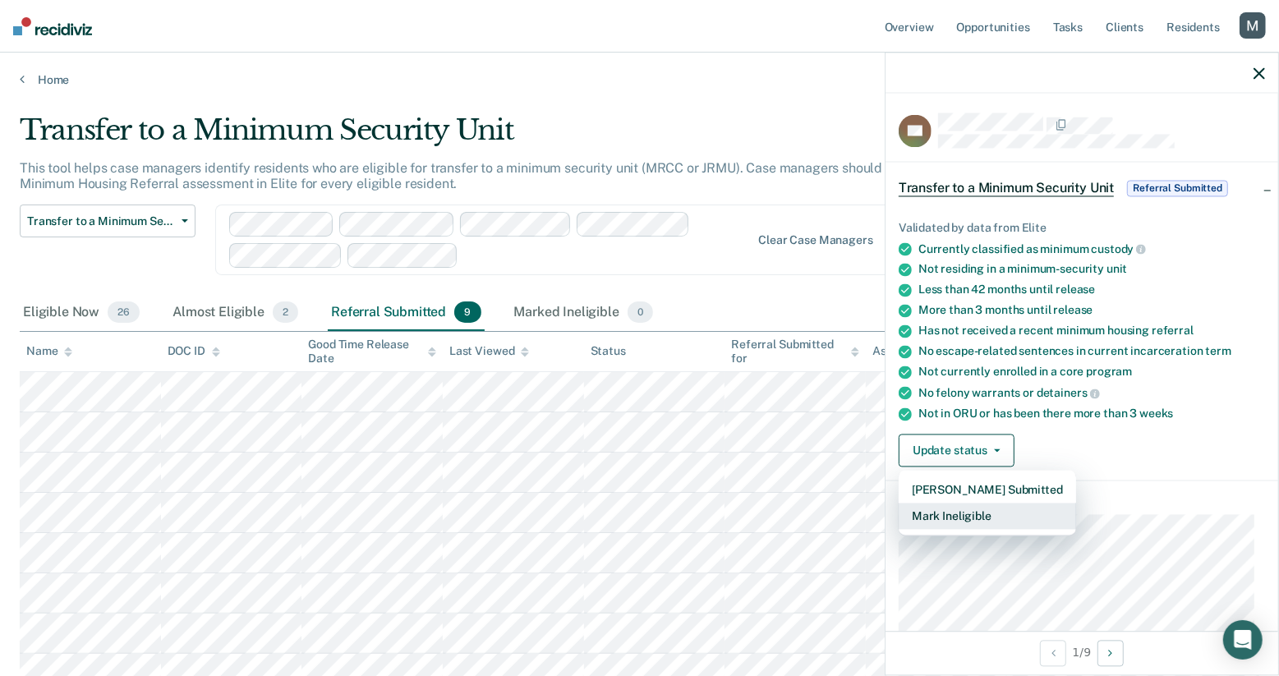
click at [955, 519] on button "Mark Ineligible" at bounding box center [987, 517] width 177 height 26
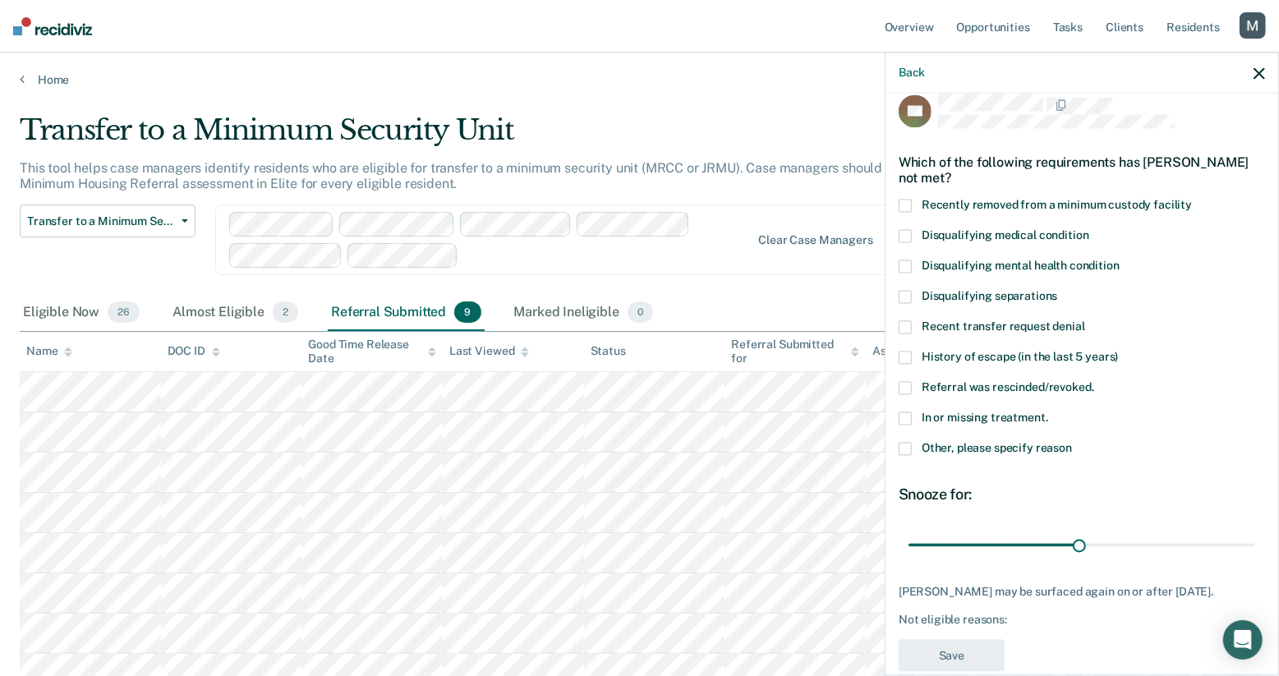
scroll to position [62, 0]
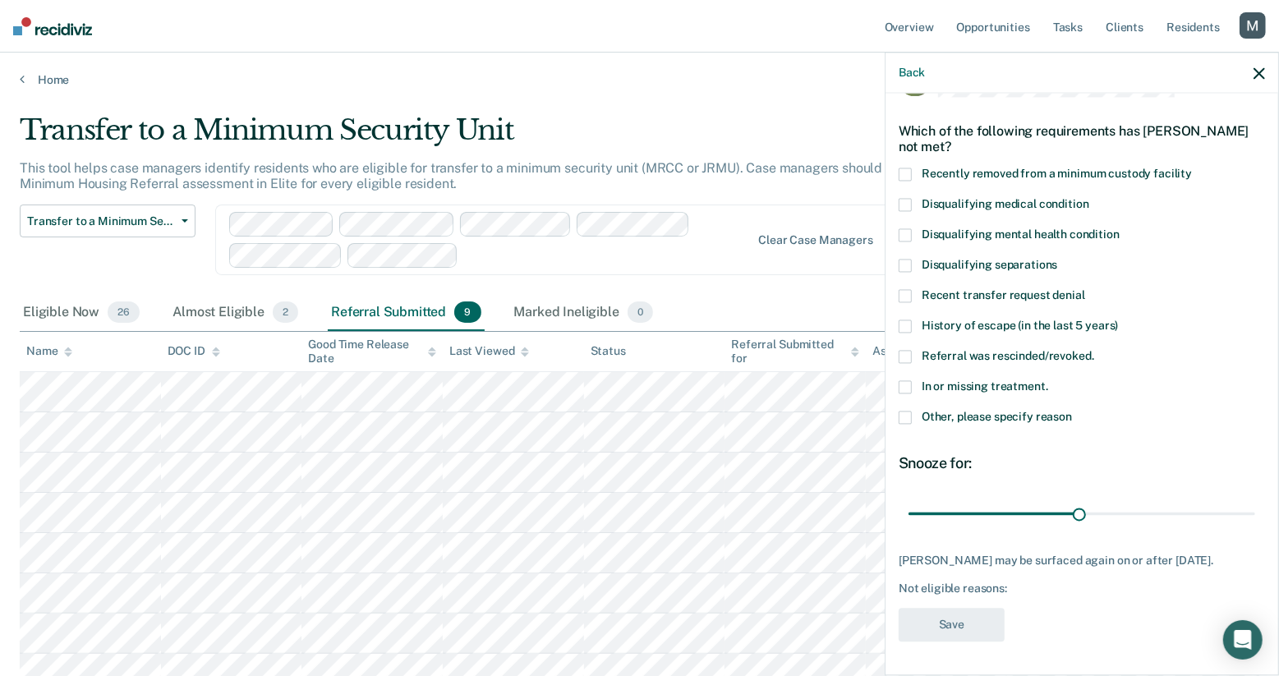
click at [978, 380] on span "In or missing treatment." at bounding box center [985, 386] width 126 height 13
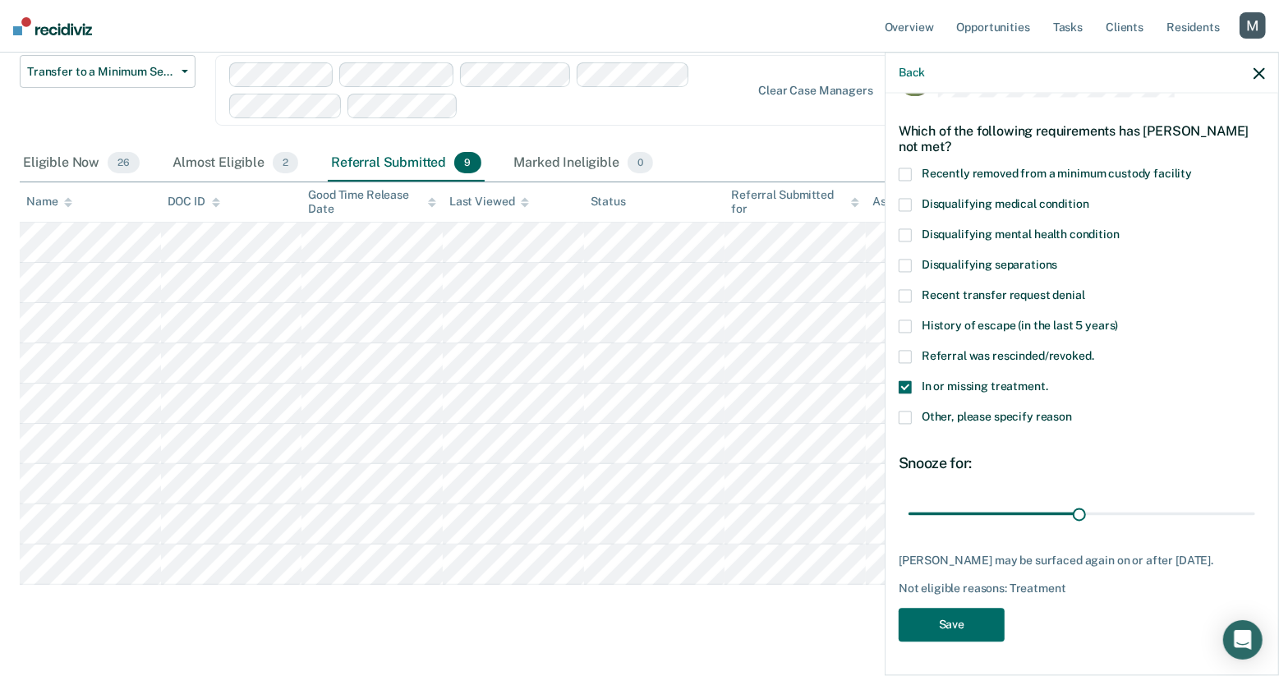
scroll to position [174, 0]
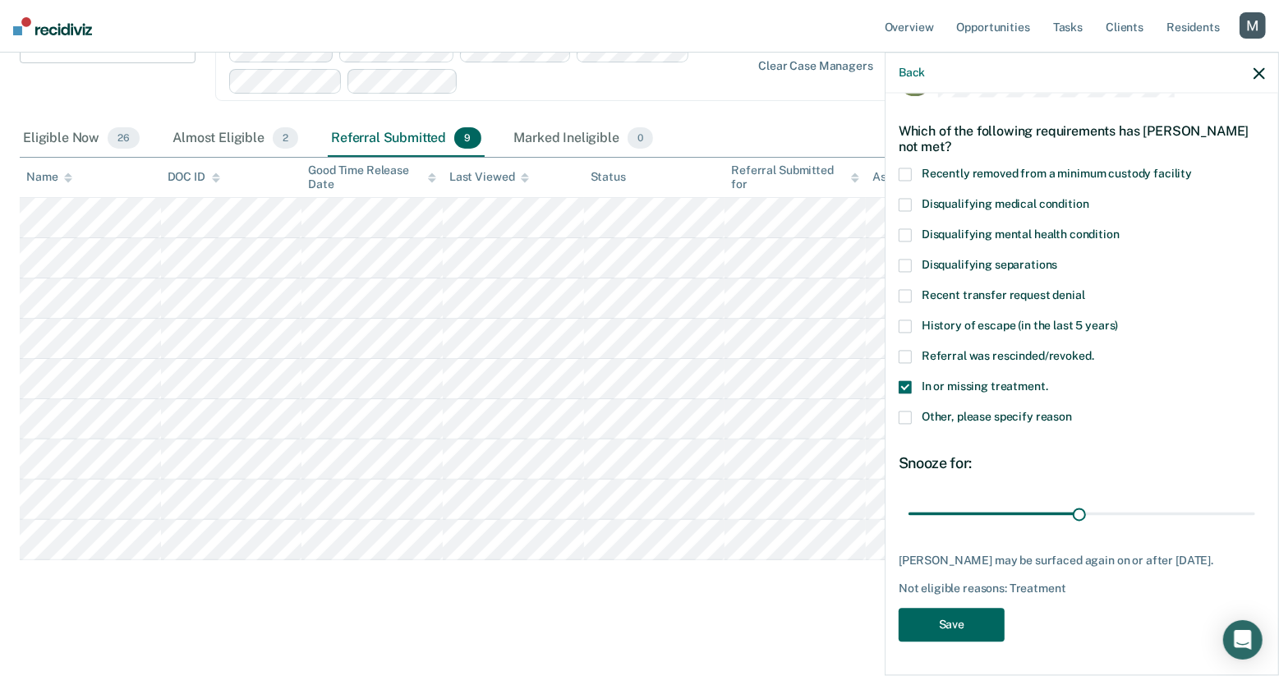
click at [953, 624] on button "Save" at bounding box center [952, 626] width 106 height 34
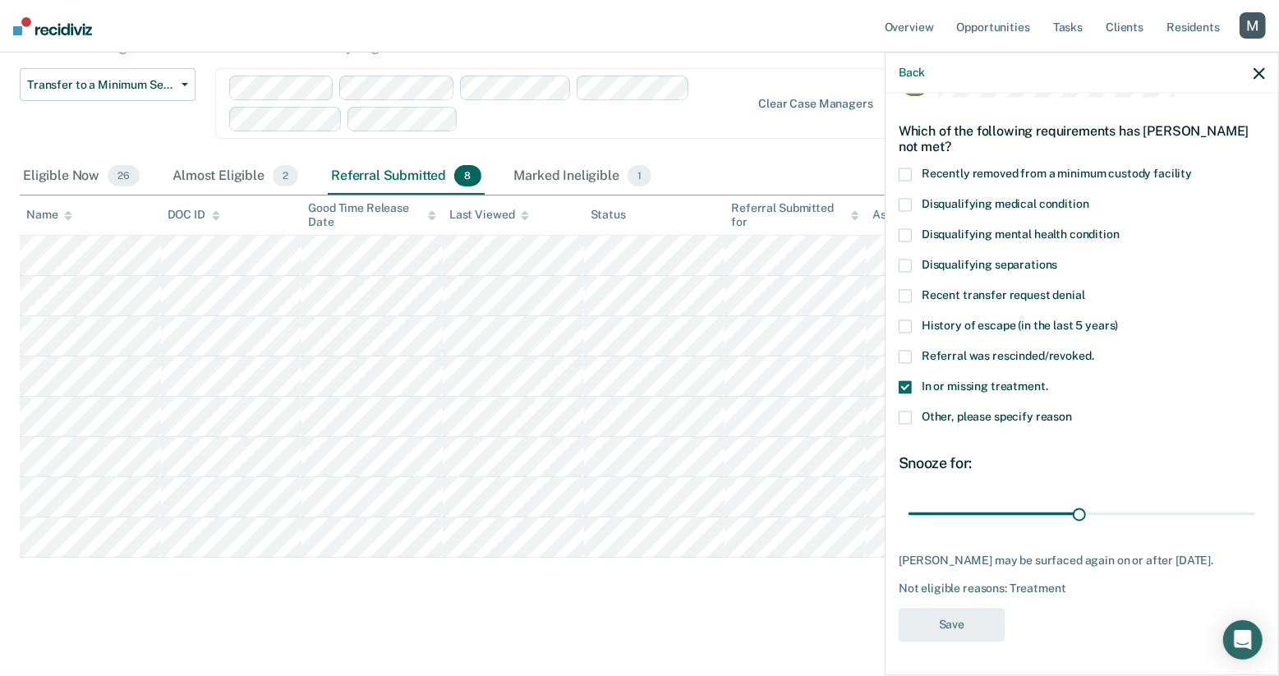
scroll to position [135, 0]
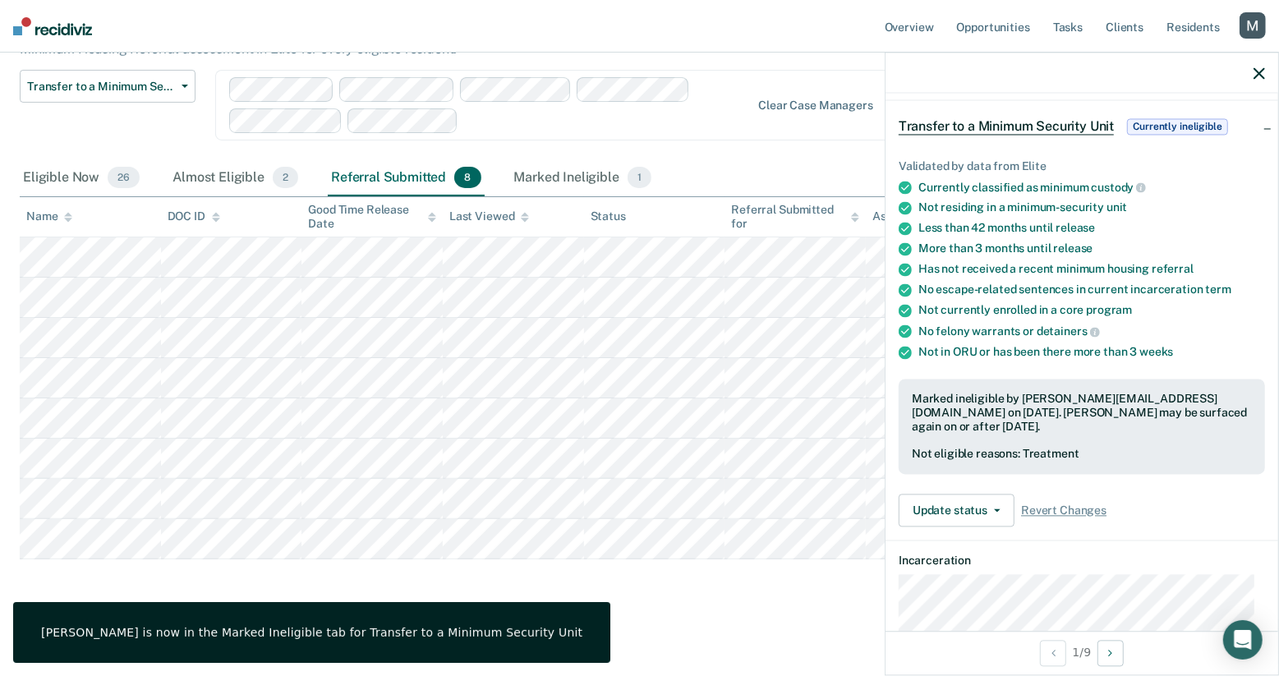
click at [733, 614] on main "Transfer to a Minimum Security Unit This tool helps case managers identify resi…" at bounding box center [639, 312] width 1279 height 720
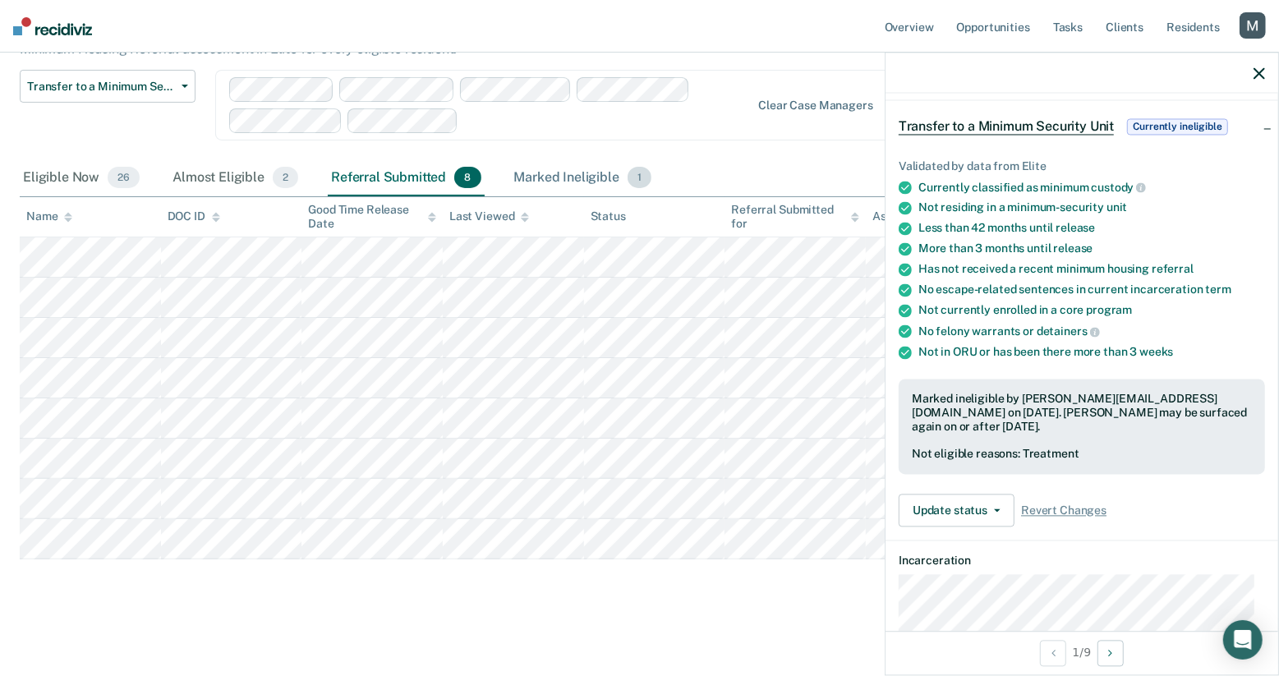
click at [606, 167] on div "Marked Ineligible 1" at bounding box center [583, 178] width 145 height 36
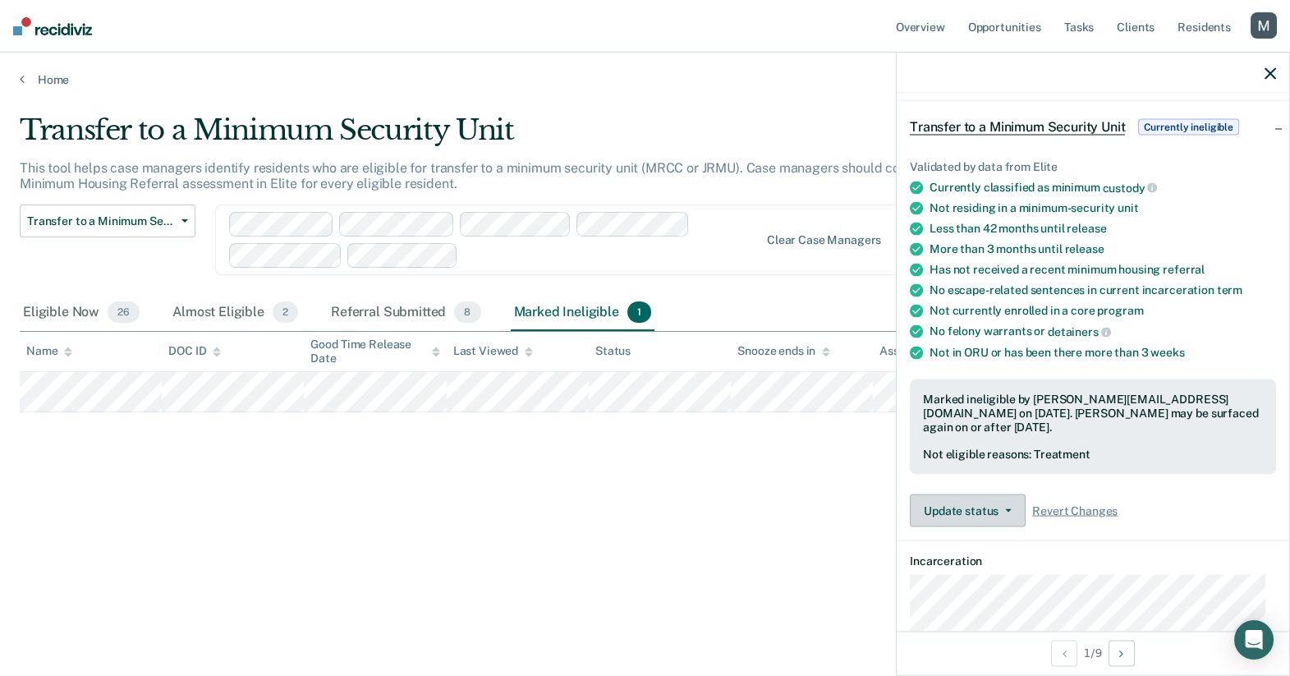
click at [983, 497] on button "Update status" at bounding box center [968, 510] width 116 height 33
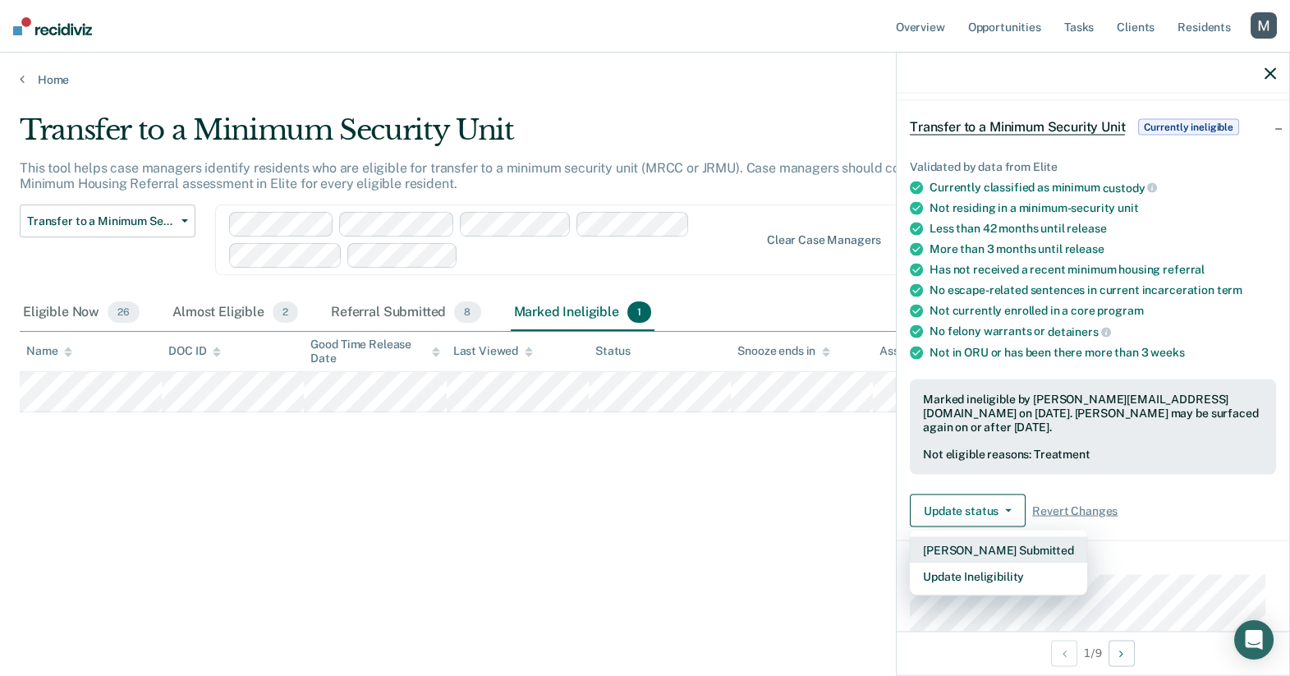
click at [984, 547] on button "[PERSON_NAME] Submitted" at bounding box center [998, 550] width 177 height 26
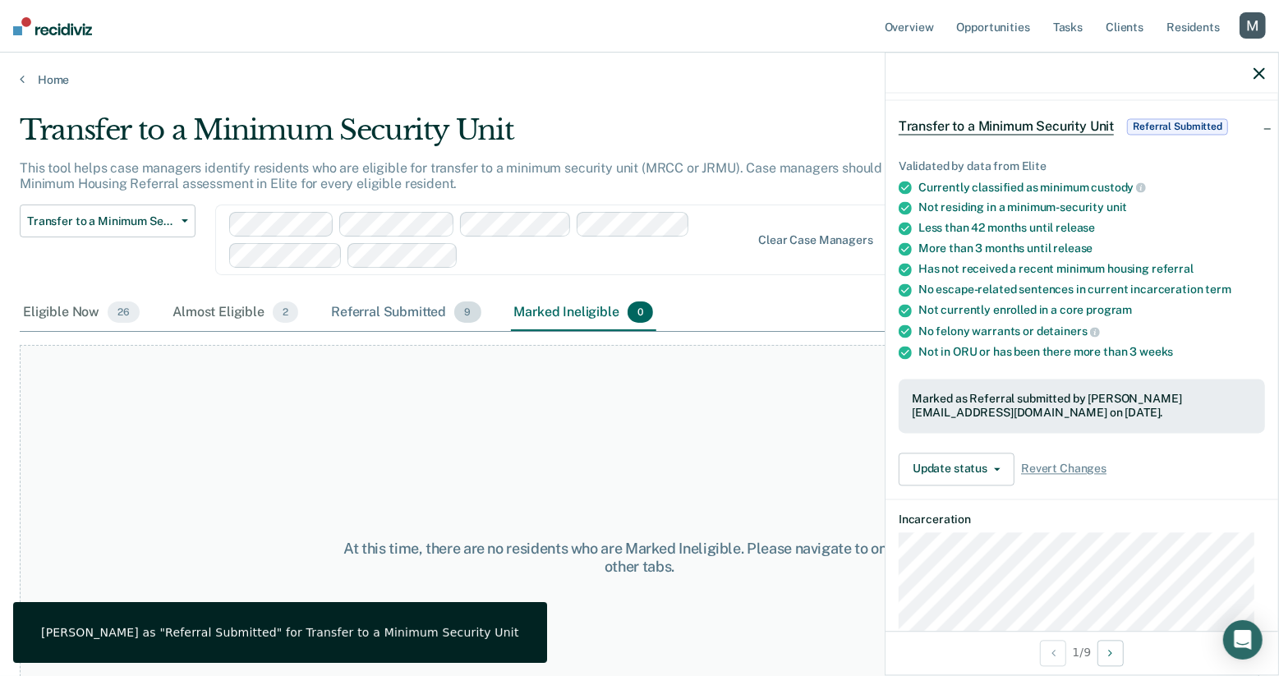
click at [451, 309] on div "Referral Submitted 9" at bounding box center [406, 313] width 156 height 36
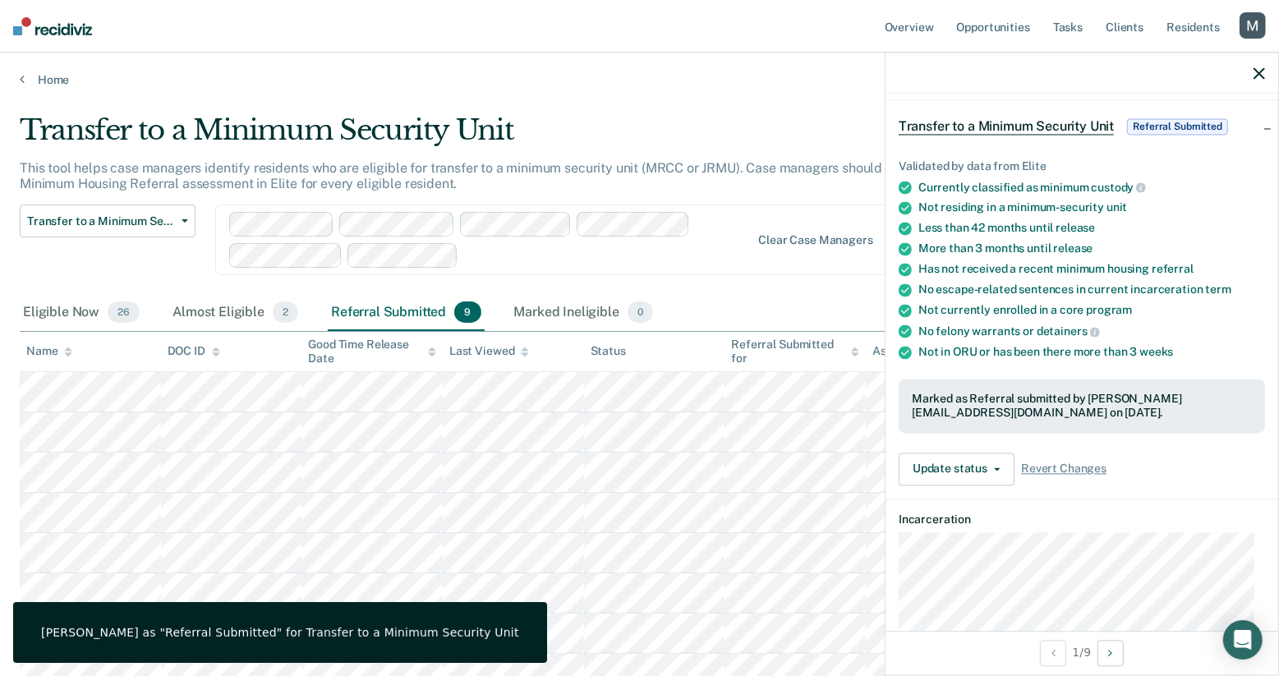
click at [1267, 82] on div at bounding box center [1081, 73] width 393 height 41
click at [1265, 79] on div at bounding box center [1081, 73] width 393 height 41
click at [1263, 66] on button "button" at bounding box center [1258, 73] width 11 height 14
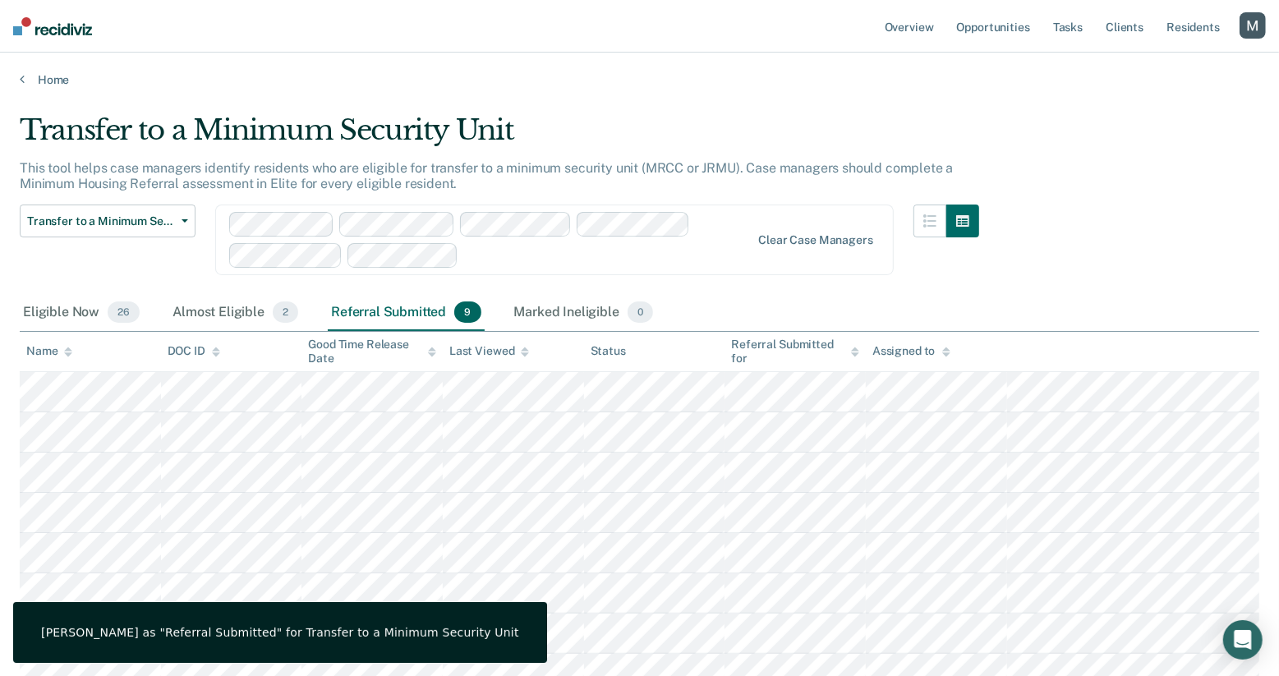
click at [500, 263] on div at bounding box center [607, 255] width 285 height 19
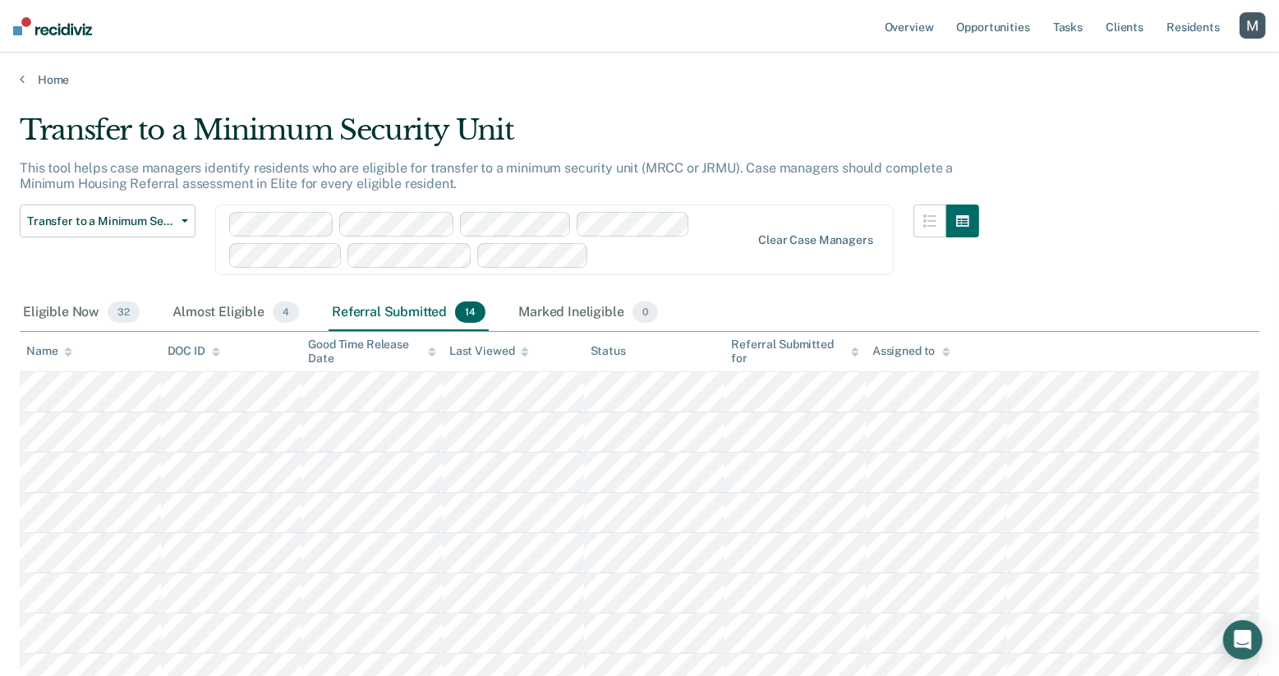
click at [620, 248] on div at bounding box center [673, 255] width 155 height 19
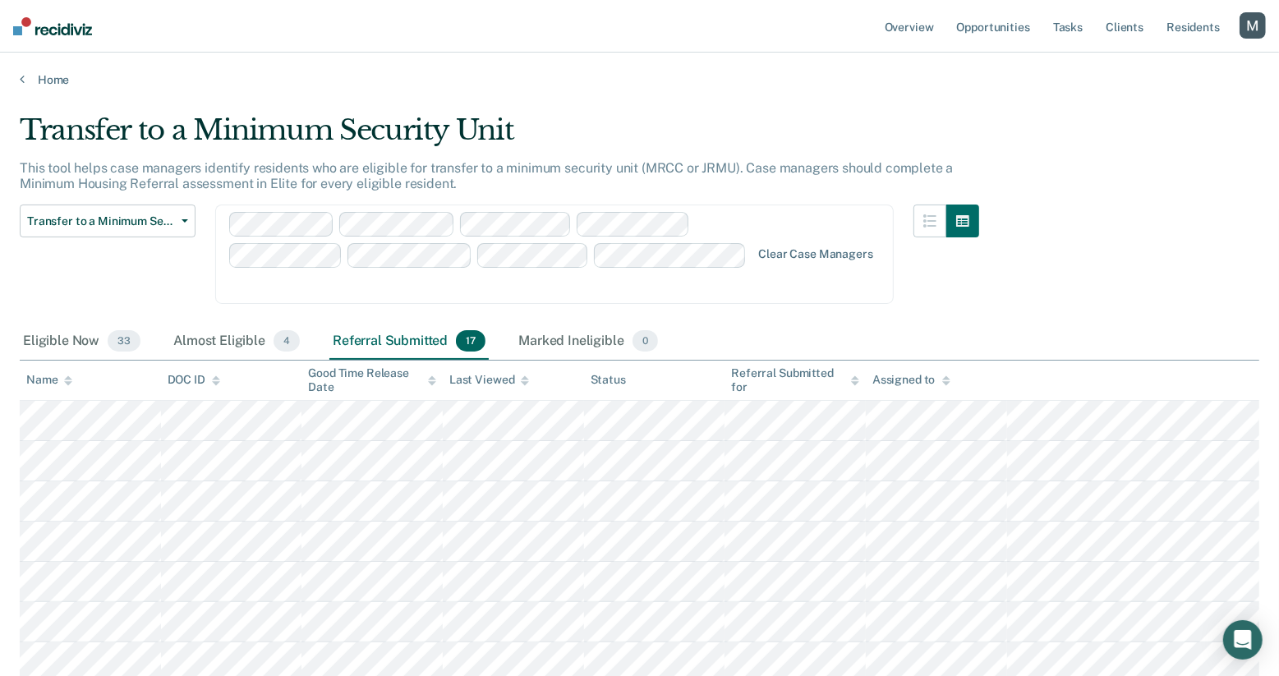
click at [750, 276] on div at bounding box center [490, 285] width 519 height 19
click at [435, 277] on div at bounding box center [552, 286] width 396 height 19
click at [490, 274] on div at bounding box center [490, 255] width 522 height 87
